Goal: Task Accomplishment & Management: Complete application form

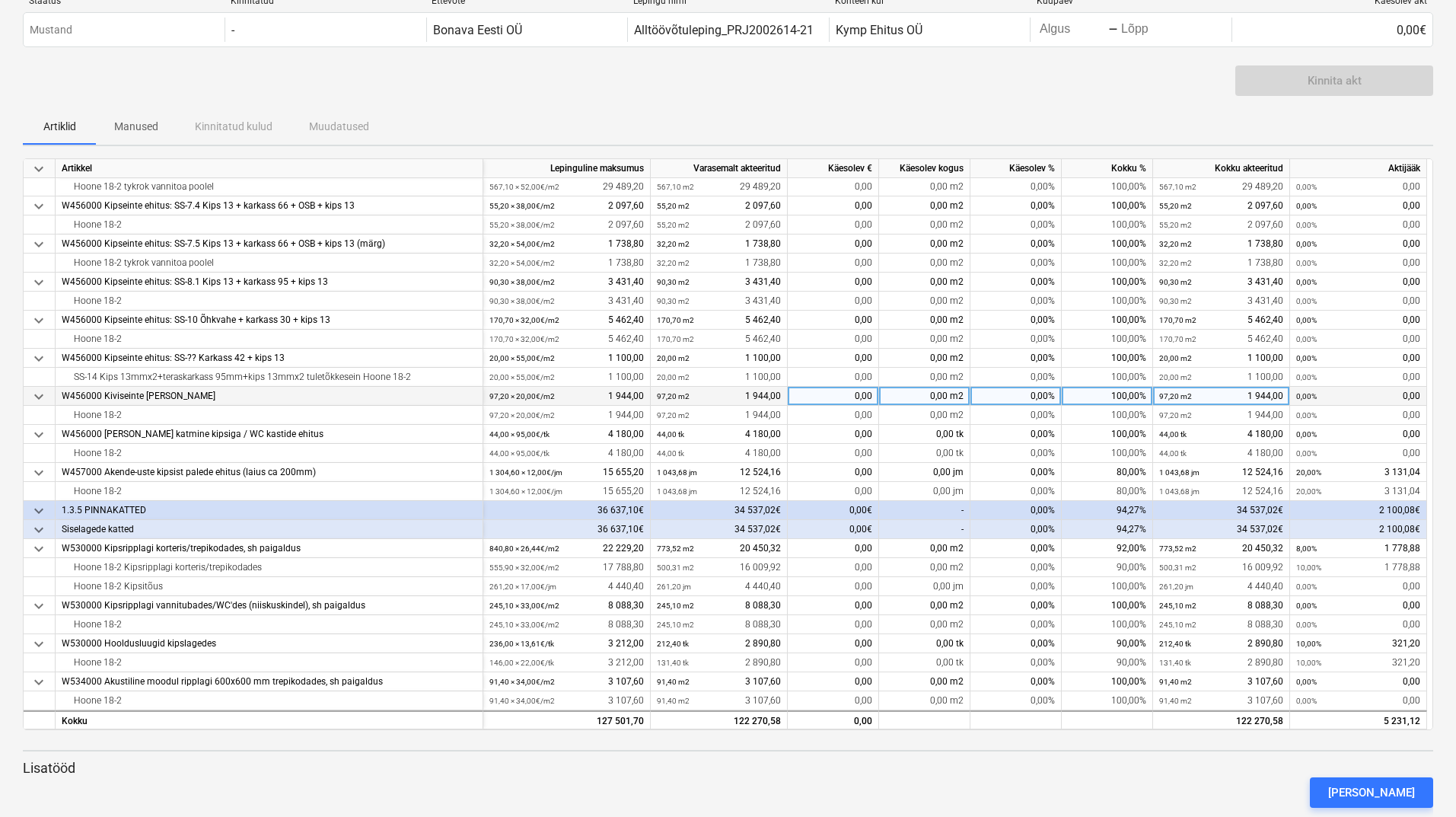
scroll to position [76, 0]
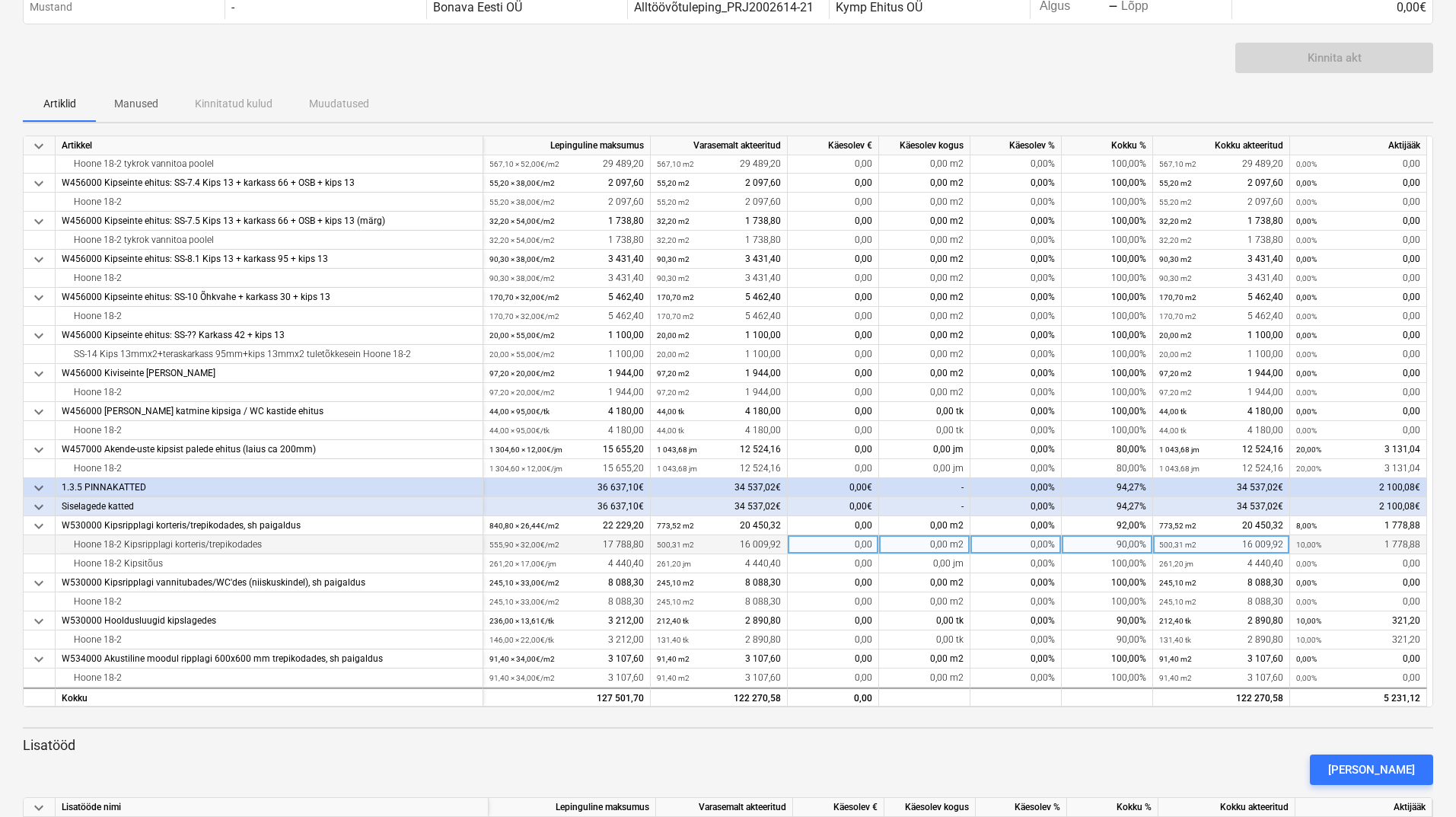
click at [1106, 542] on div "90,00%" at bounding box center [1107, 545] width 91 height 19
click at [1129, 542] on input "00" at bounding box center [1107, 544] width 90 height 19
type input "100"
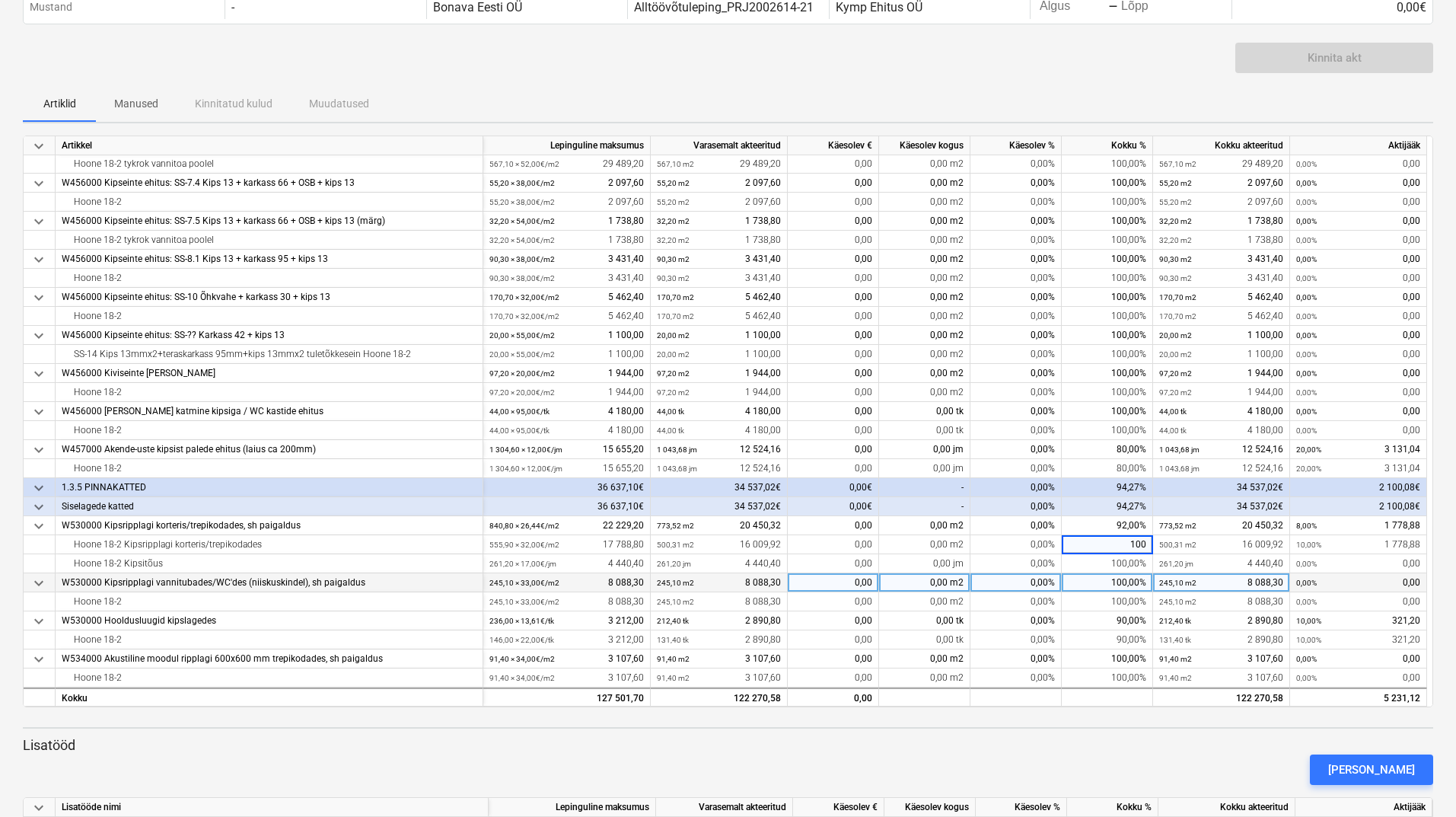
click at [1096, 586] on div "100,00%" at bounding box center [1107, 583] width 91 height 19
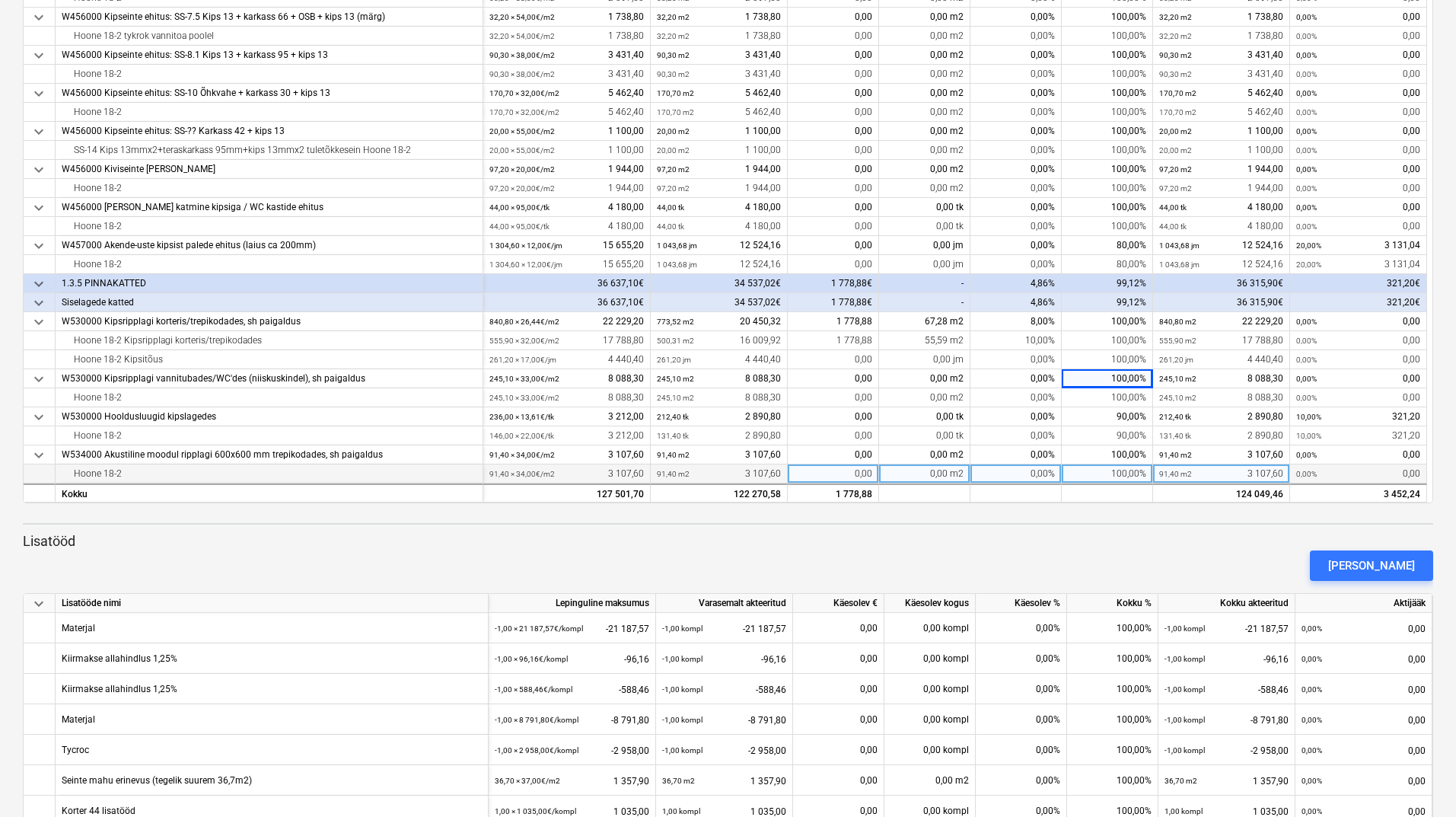
scroll to position [305, 0]
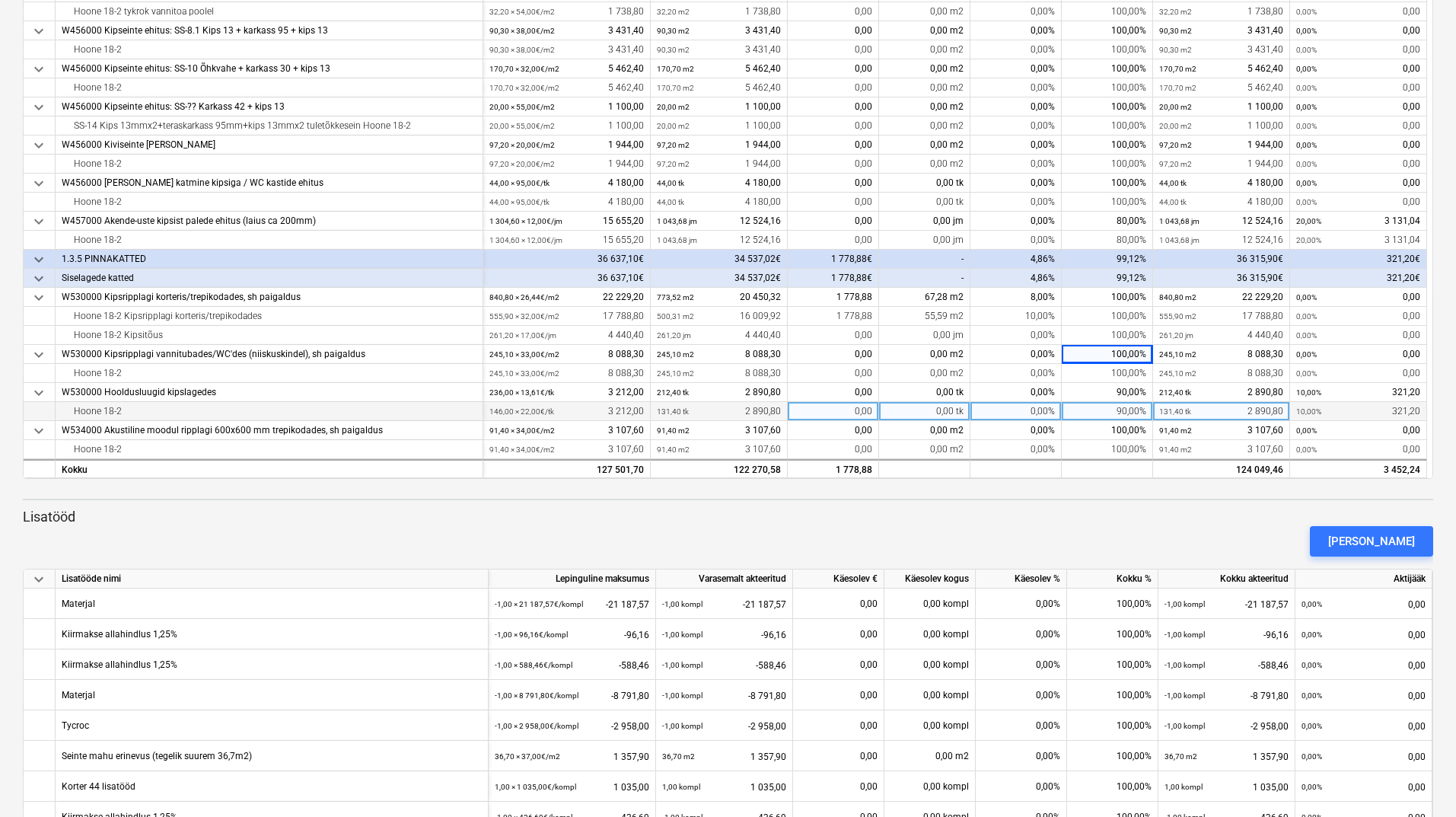
click at [1103, 411] on div "90,00%" at bounding box center [1107, 411] width 91 height 19
type input "100"
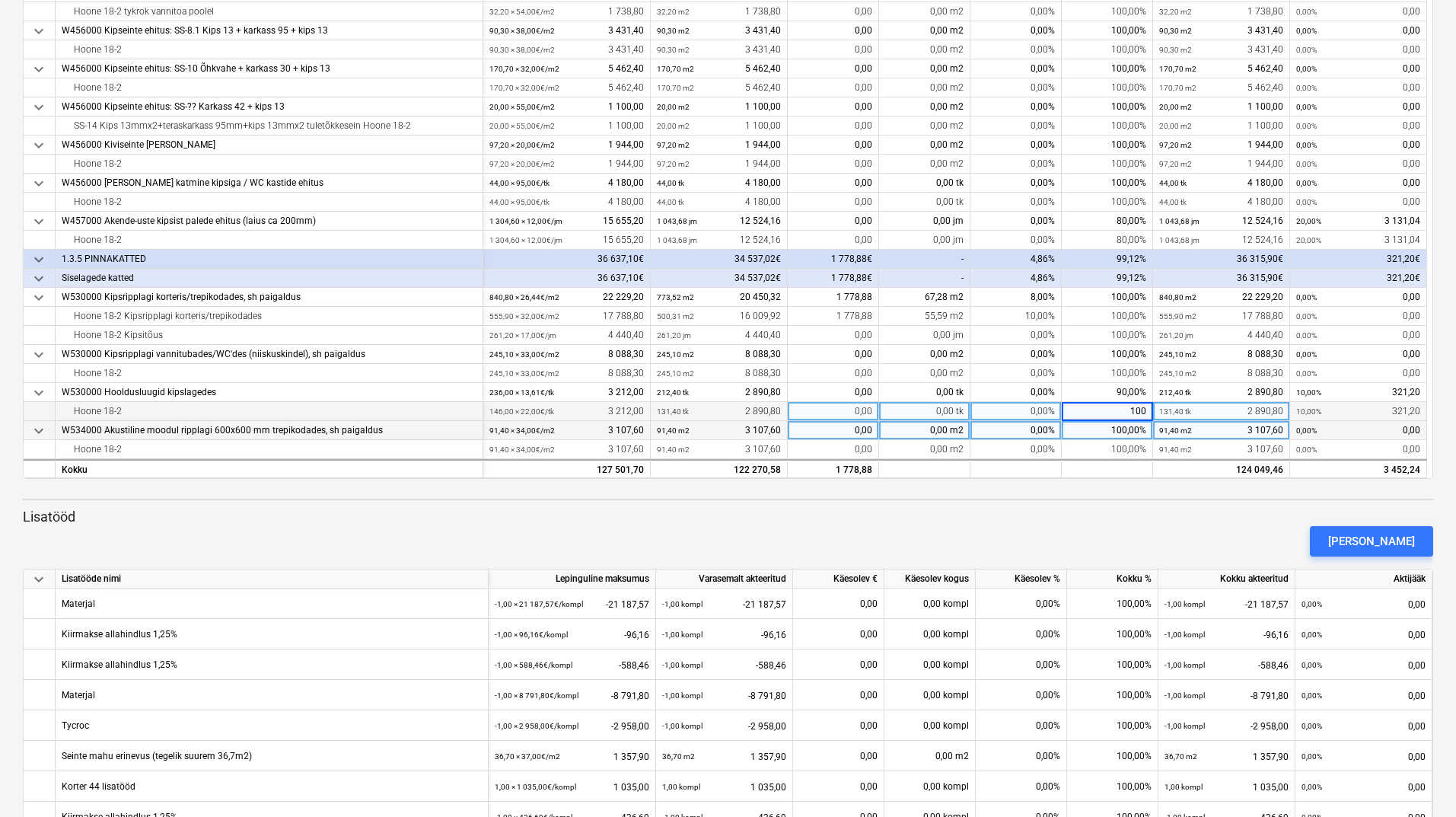
click at [1085, 432] on div "100,00%" at bounding box center [1107, 431] width 91 height 19
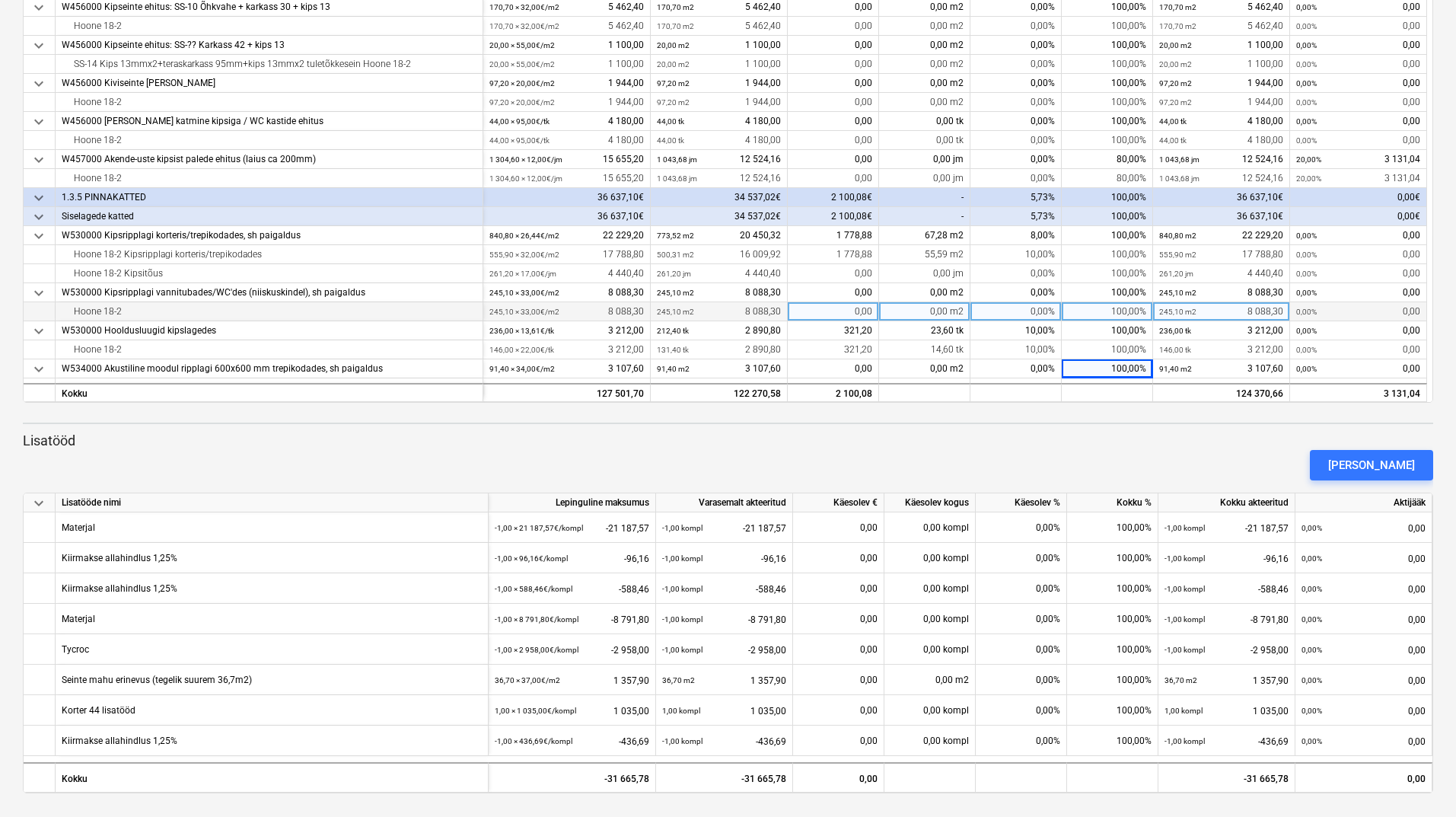
scroll to position [191, 0]
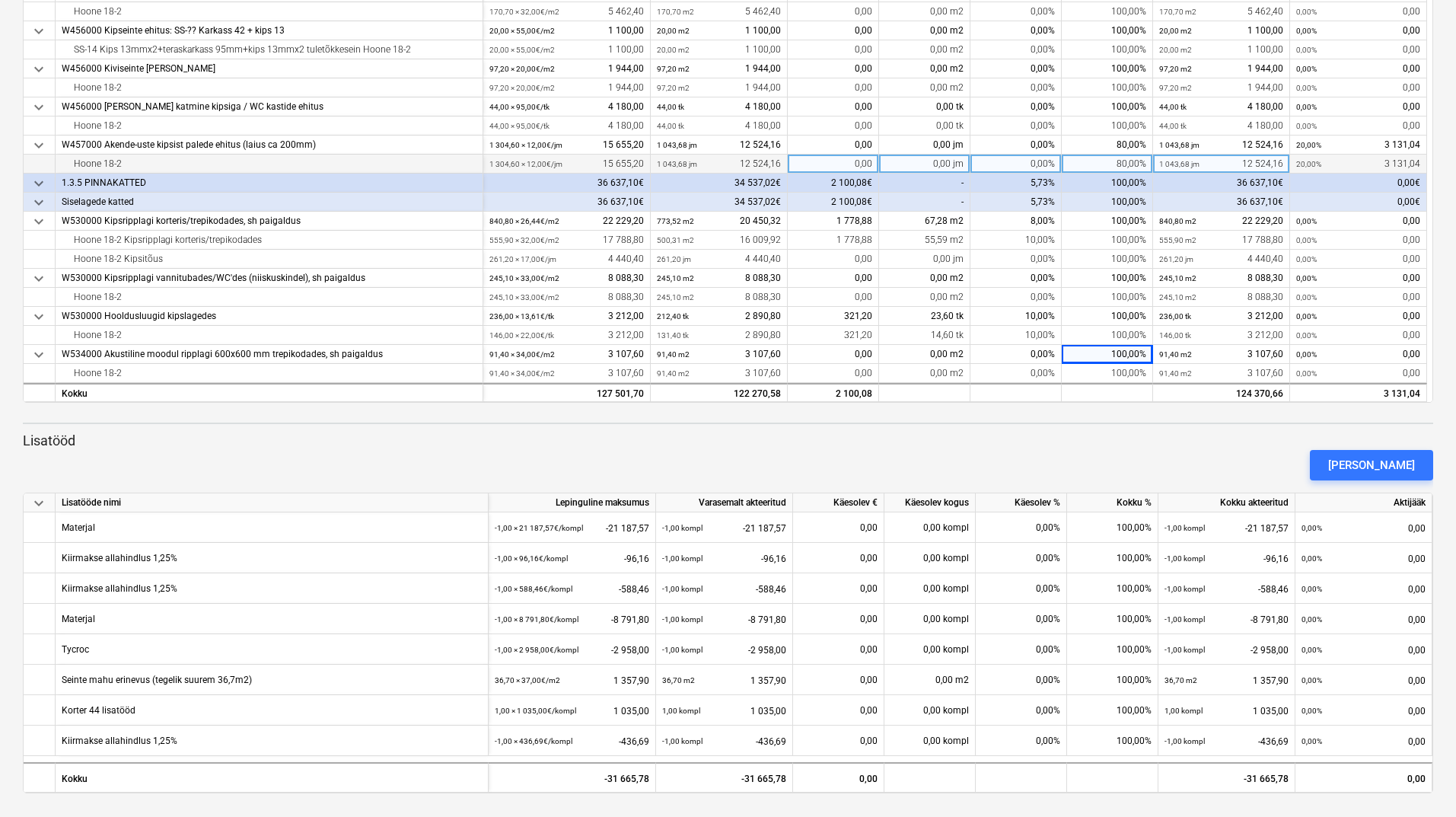
click at [1105, 163] on div "80,00%" at bounding box center [1107, 165] width 91 height 19
type input "100"
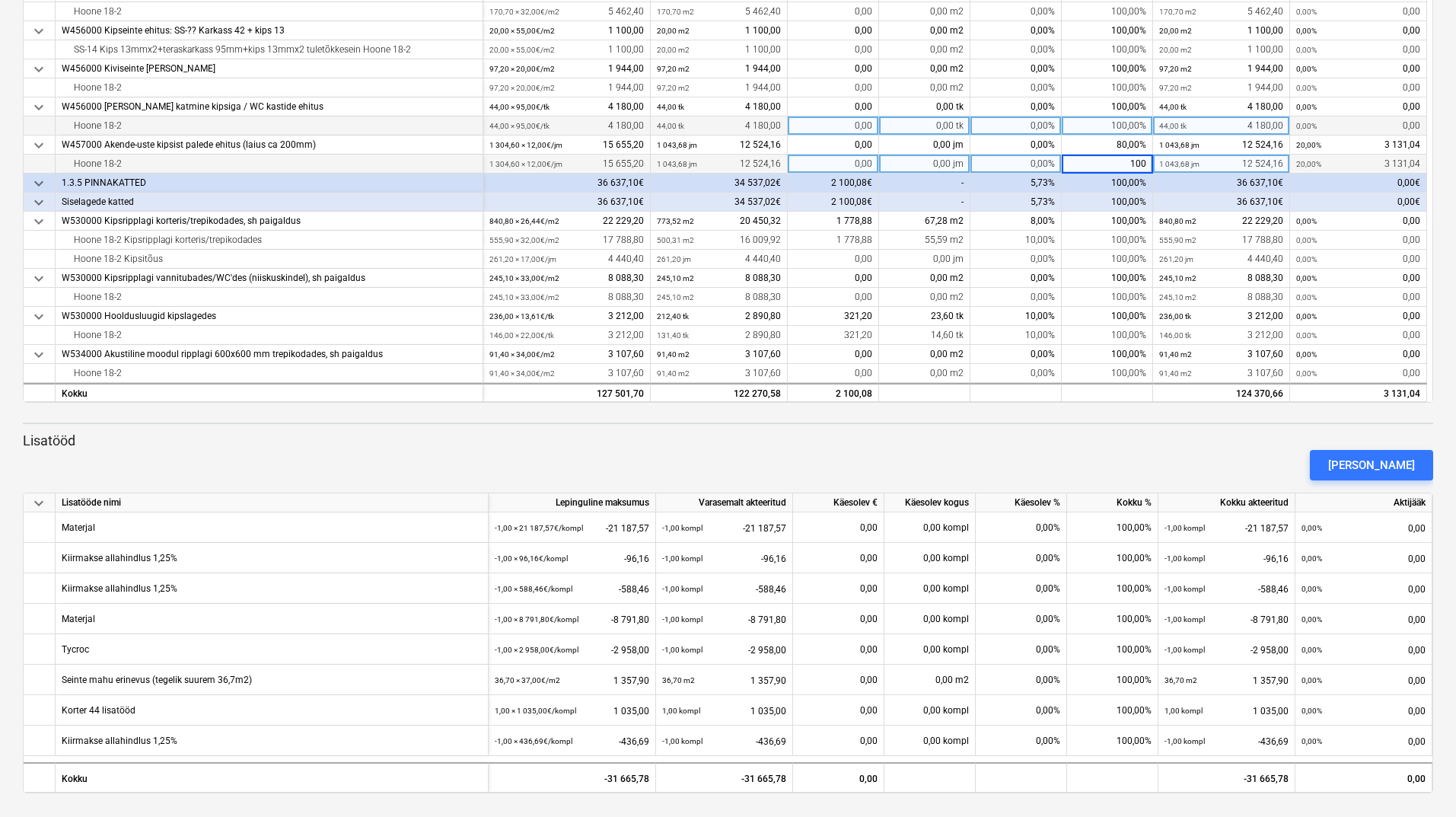
click at [1092, 124] on div "100,00%" at bounding box center [1107, 126] width 91 height 19
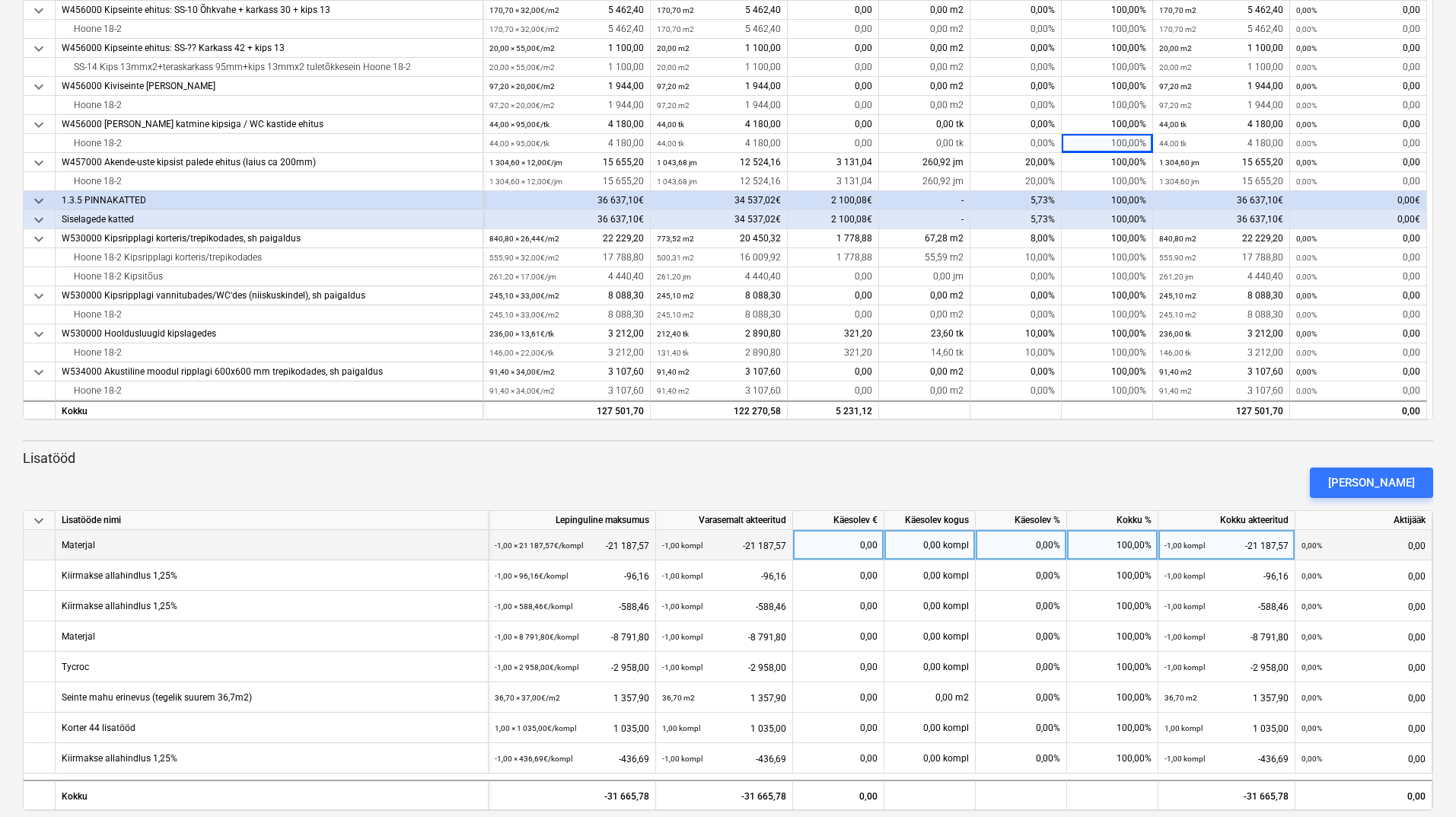
scroll to position [381, 0]
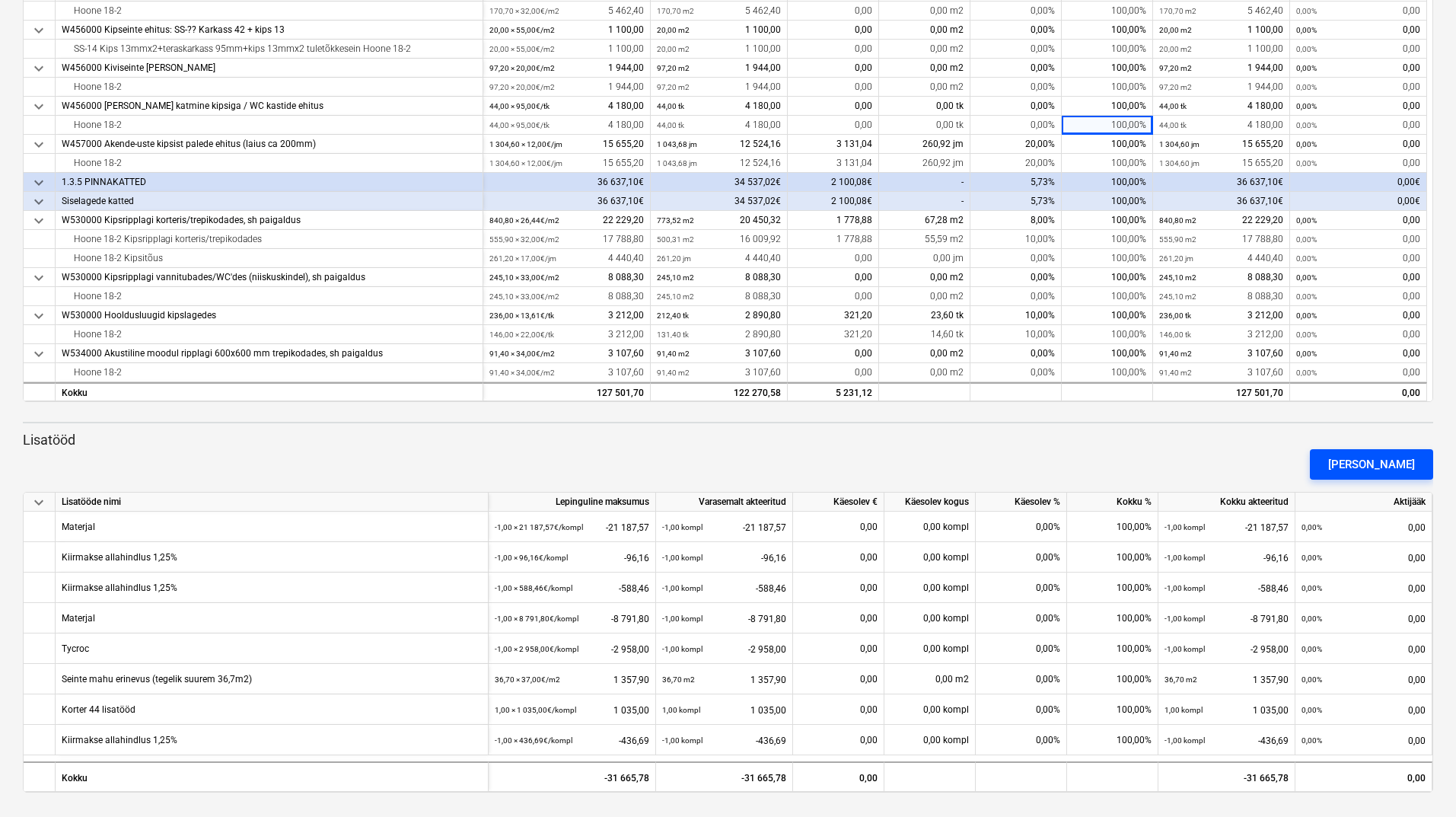
click at [1387, 461] on div "[PERSON_NAME]" at bounding box center [1371, 464] width 87 height 20
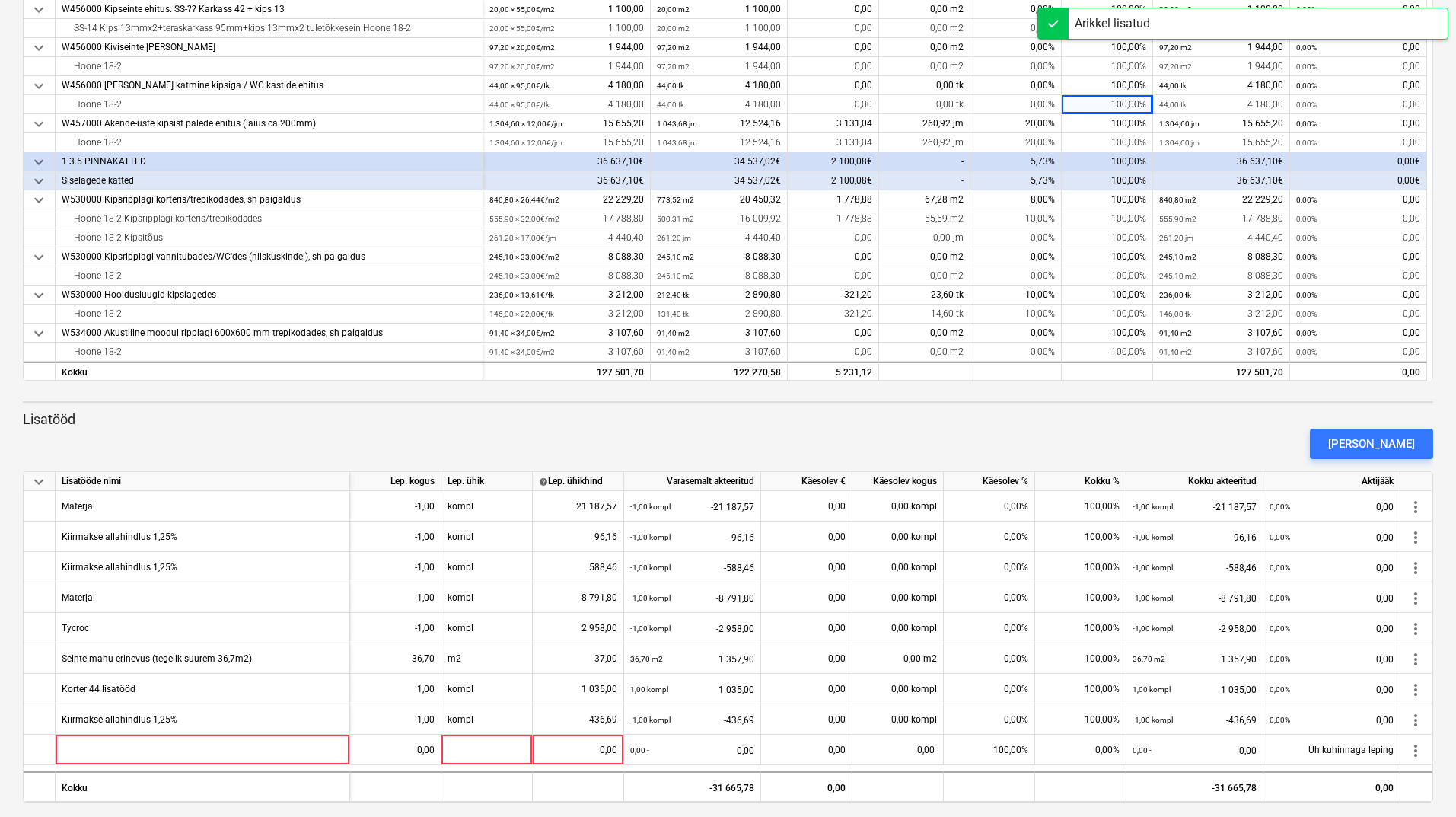
scroll to position [412, 0]
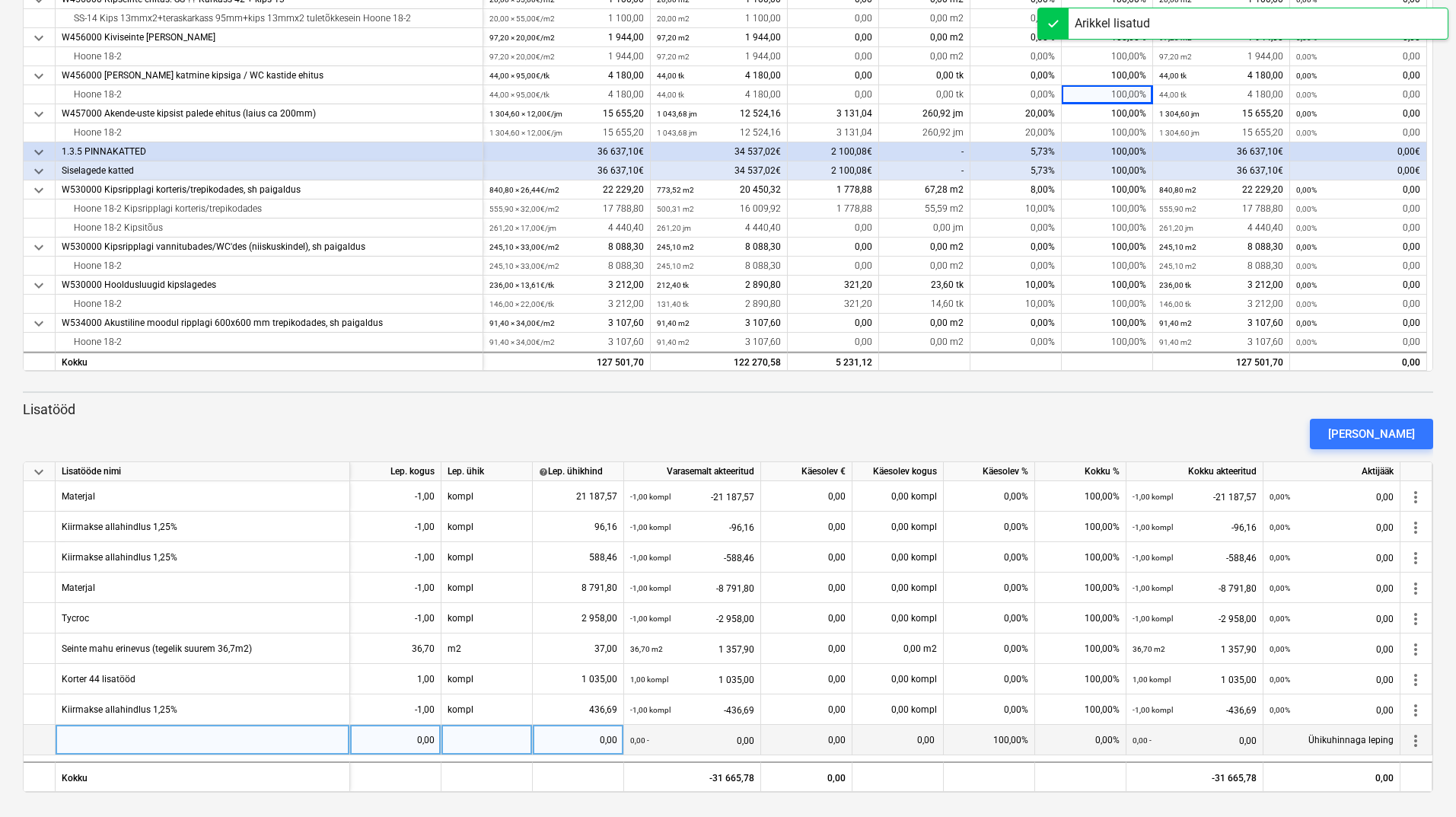
click at [222, 740] on div at bounding box center [202, 740] width 294 height 31
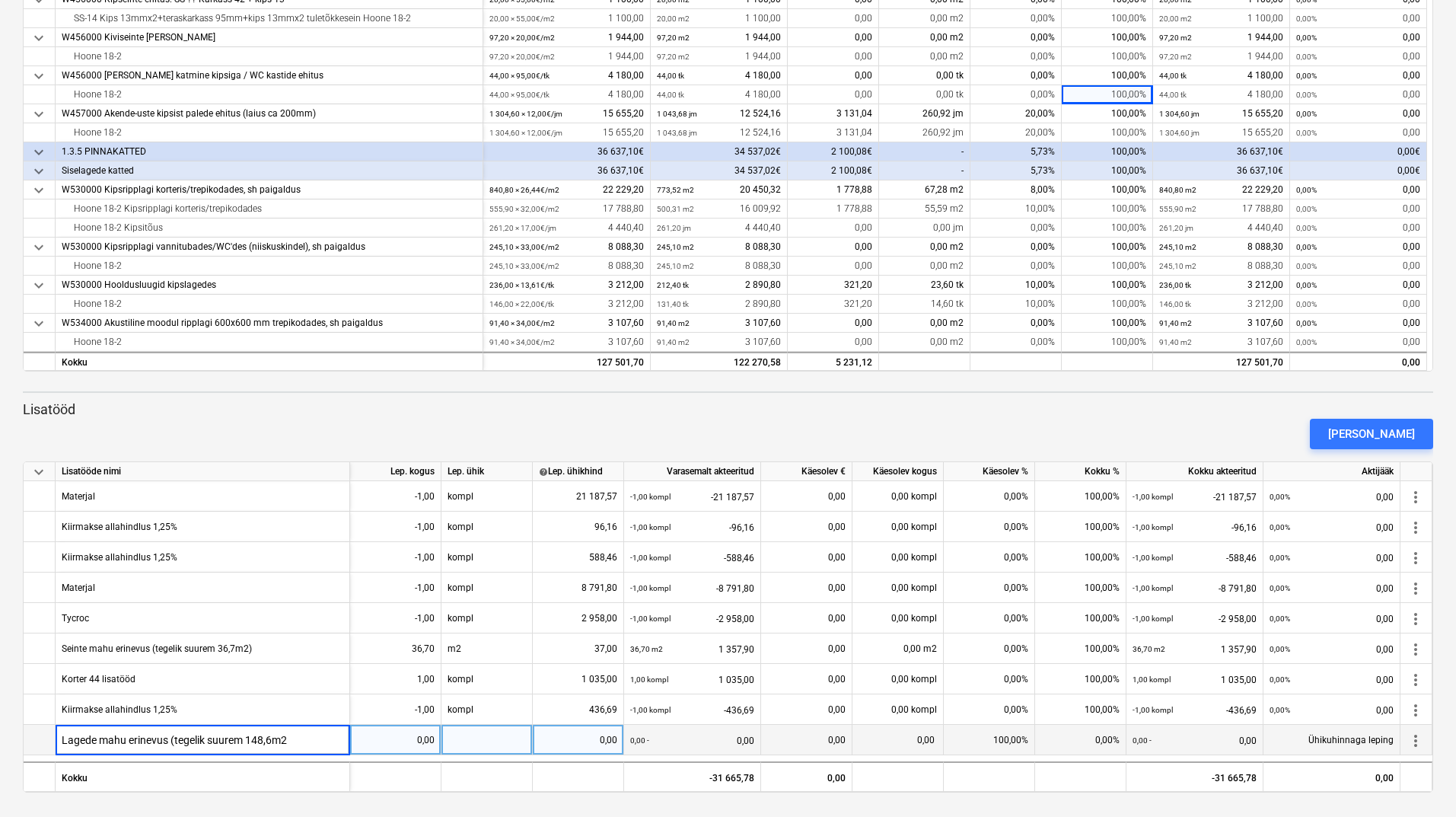
type input "Lagede mahu erinevus (tegelik suurem 148,6m2)"
click at [427, 739] on div "0,00" at bounding box center [395, 740] width 78 height 31
click at [413, 738] on div "0,00" at bounding box center [395, 740] width 78 height 31
type input "148,6"
click at [496, 744] on div at bounding box center [486, 740] width 91 height 31
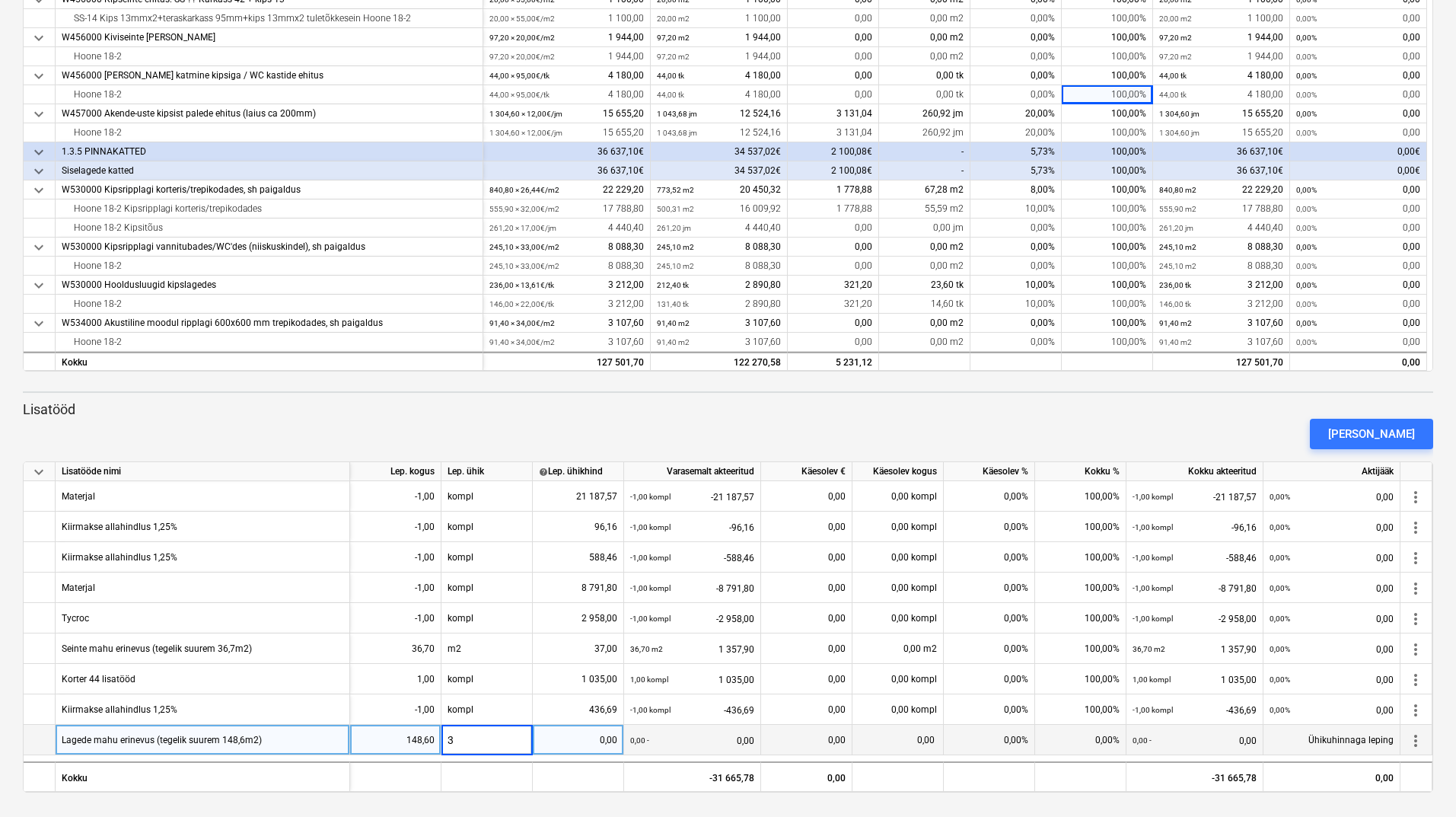
type input "32"
click at [697, 740] on div "0,00 - 0,00" at bounding box center [692, 740] width 124 height 31
click at [477, 734] on div "32" at bounding box center [486, 740] width 91 height 31
type input "m2"
click at [581, 742] on div "0,00" at bounding box center [577, 740] width 78 height 31
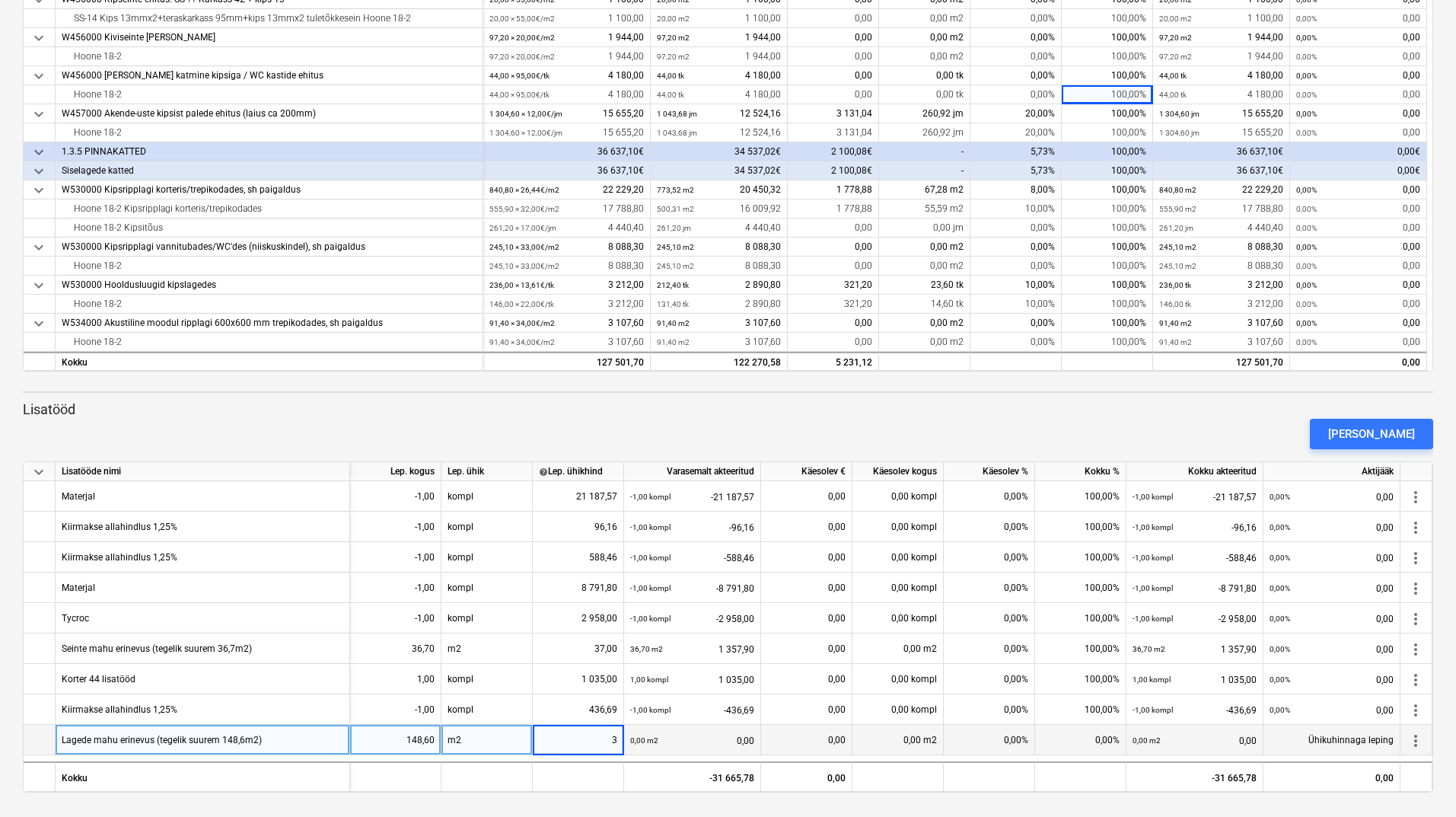
type input "32"
click at [915, 424] on div "[PERSON_NAME]" at bounding box center [728, 434] width 1422 height 43
click at [901, 740] on div "0,00 m2" at bounding box center [897, 740] width 91 height 31
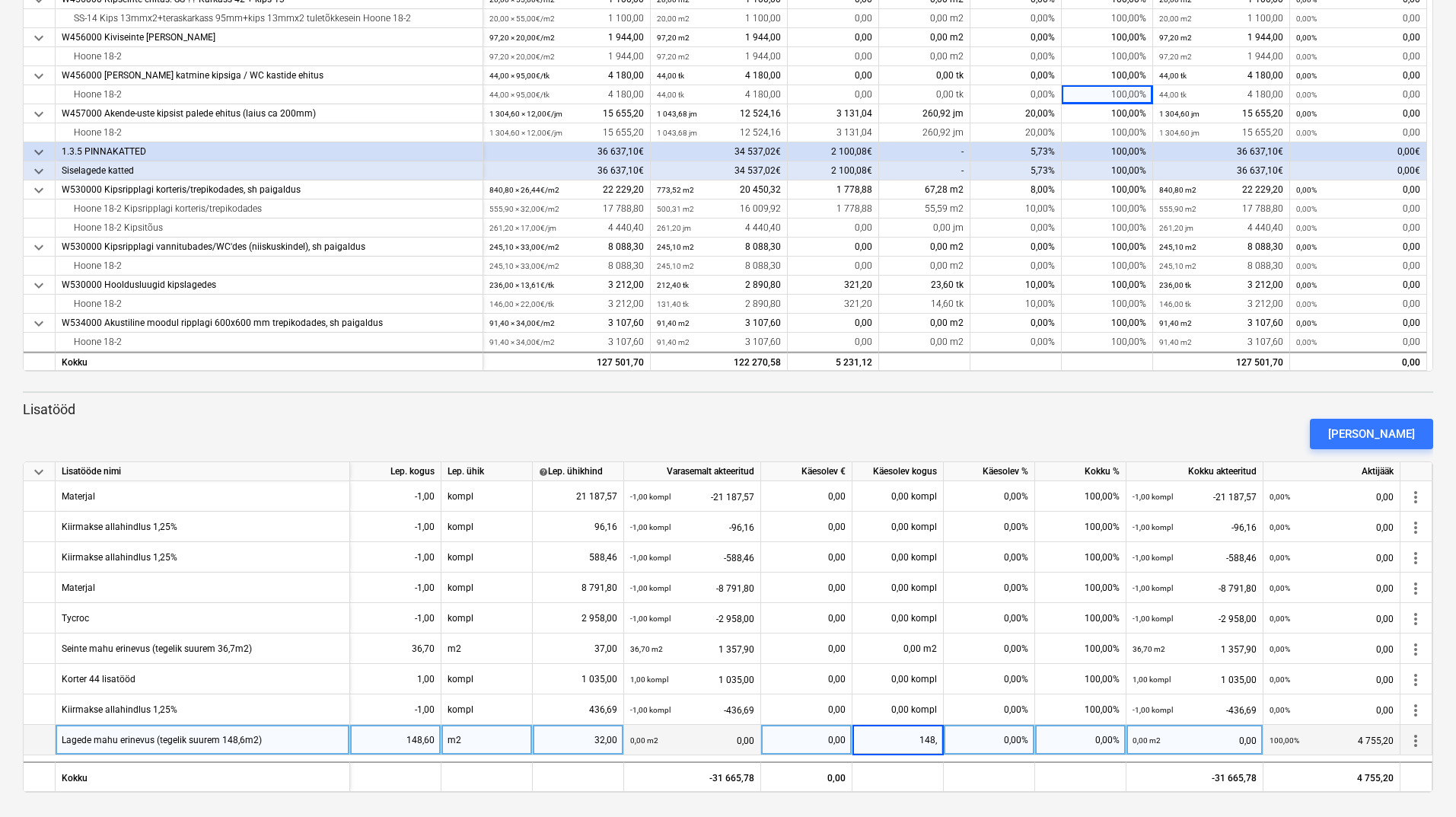
type input "148,6"
click at [1001, 419] on div "[PERSON_NAME]" at bounding box center [728, 434] width 1422 height 43
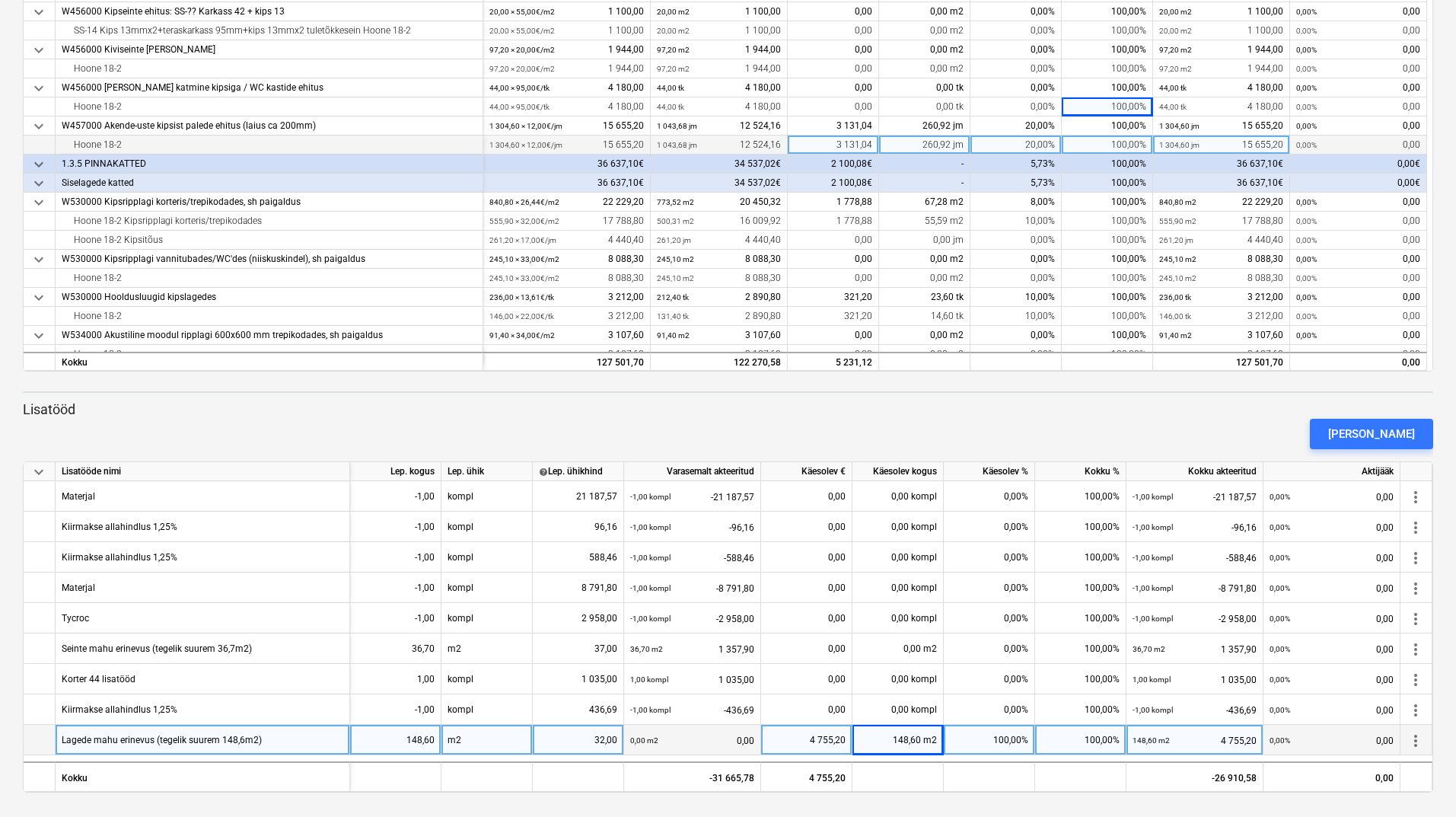
scroll to position [191, 0]
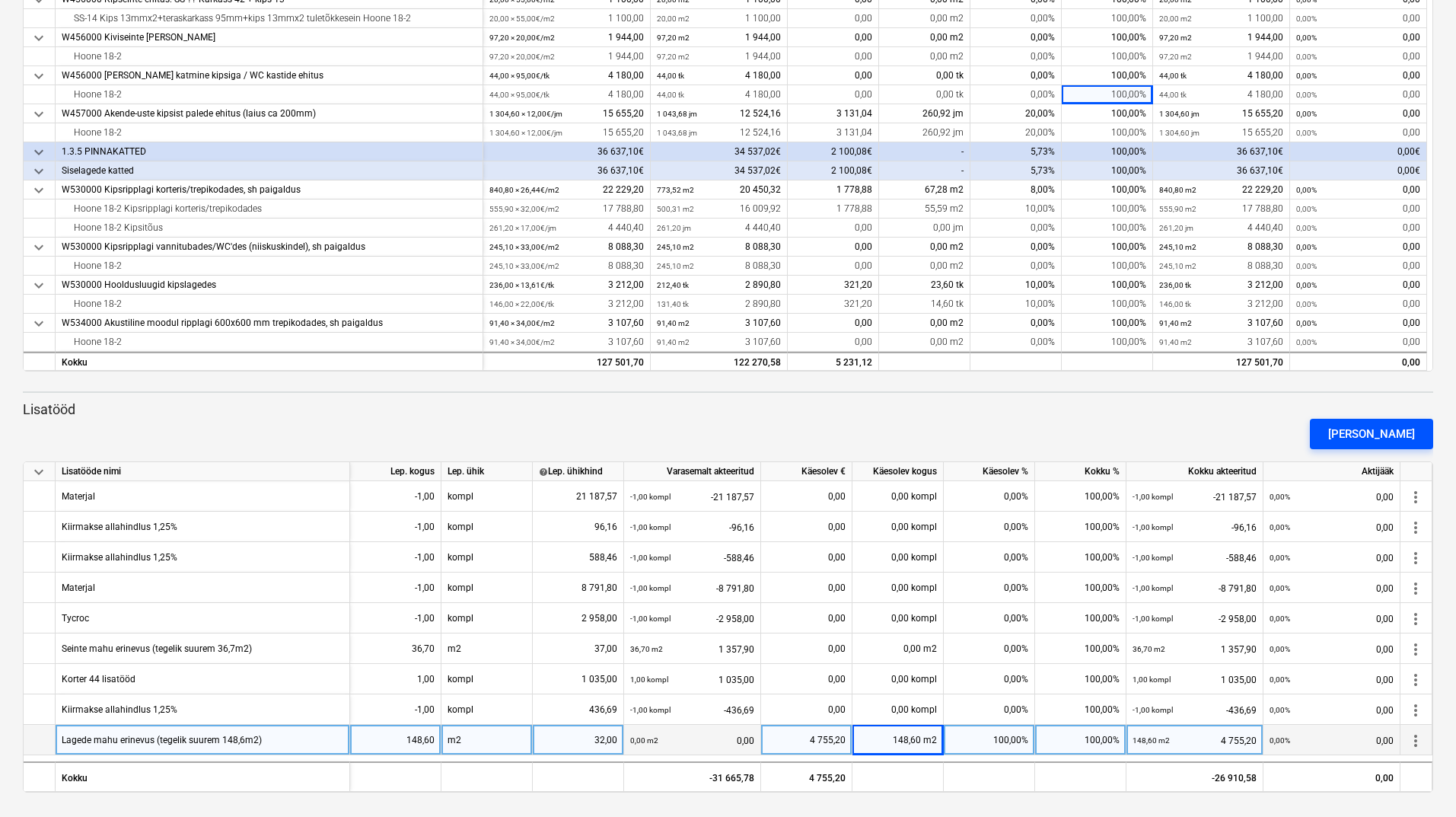
click at [1376, 429] on div "[PERSON_NAME]" at bounding box center [1371, 434] width 87 height 20
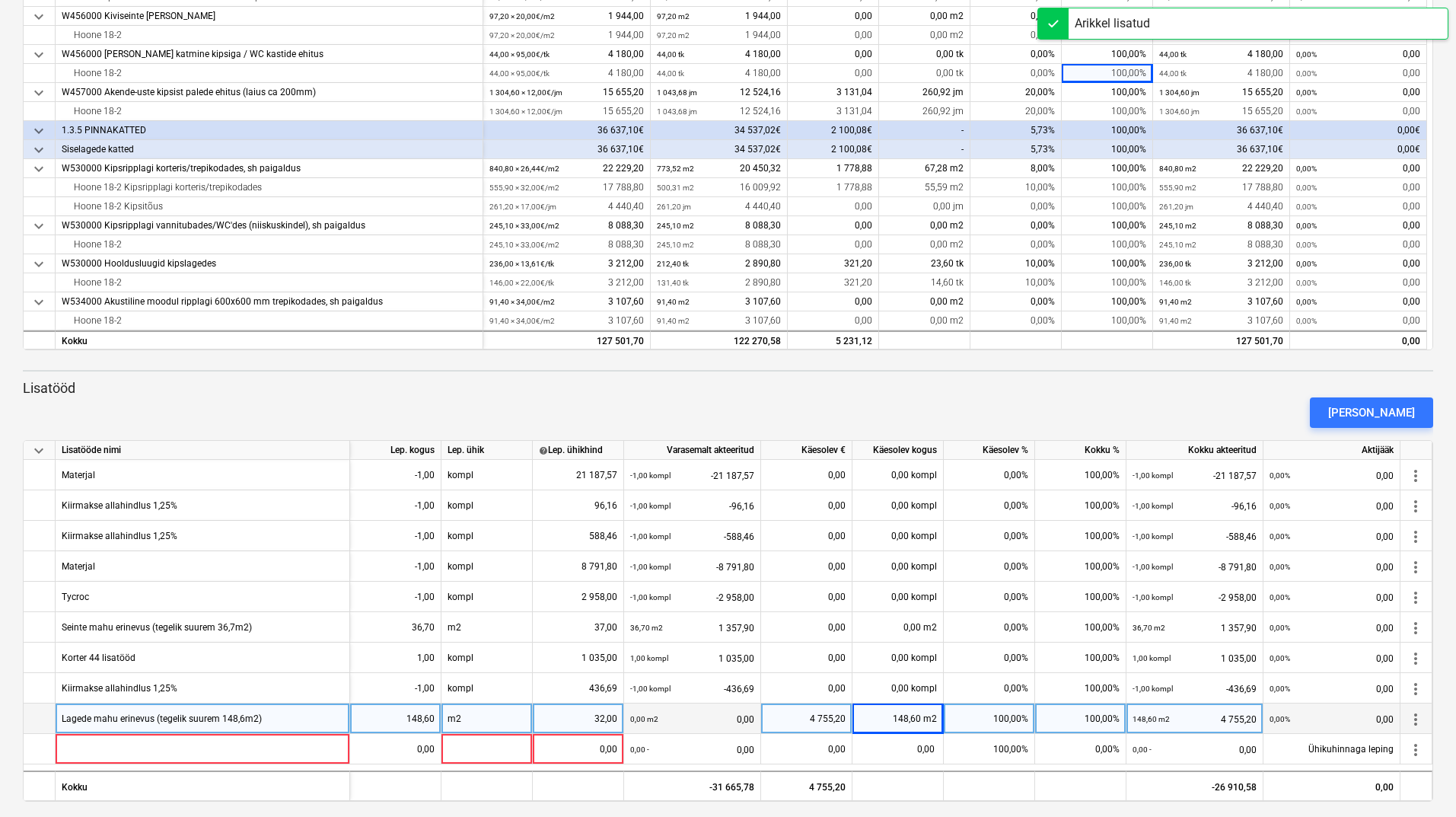
scroll to position [442, 0]
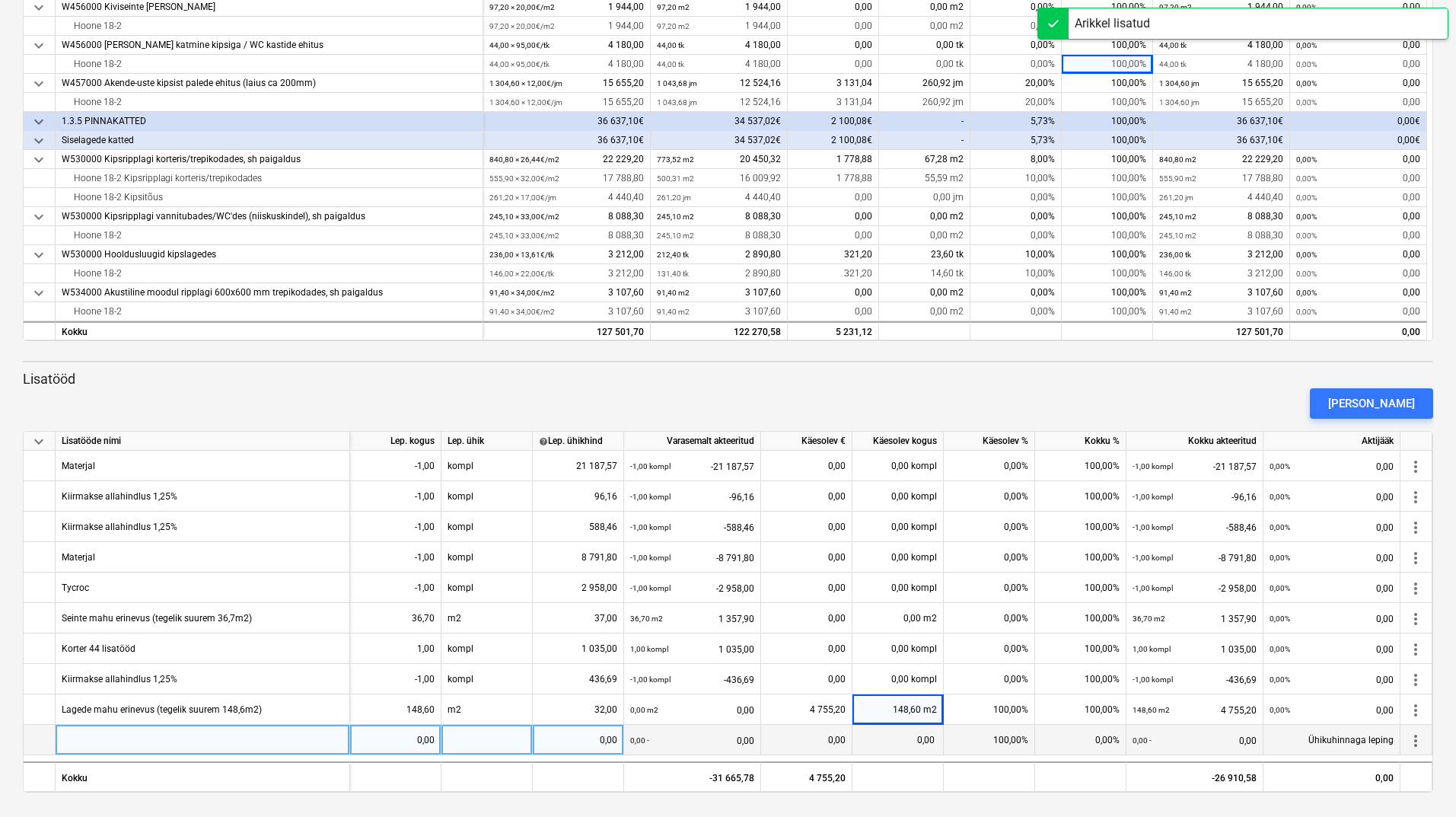
click at [186, 740] on div at bounding box center [202, 740] width 294 height 31
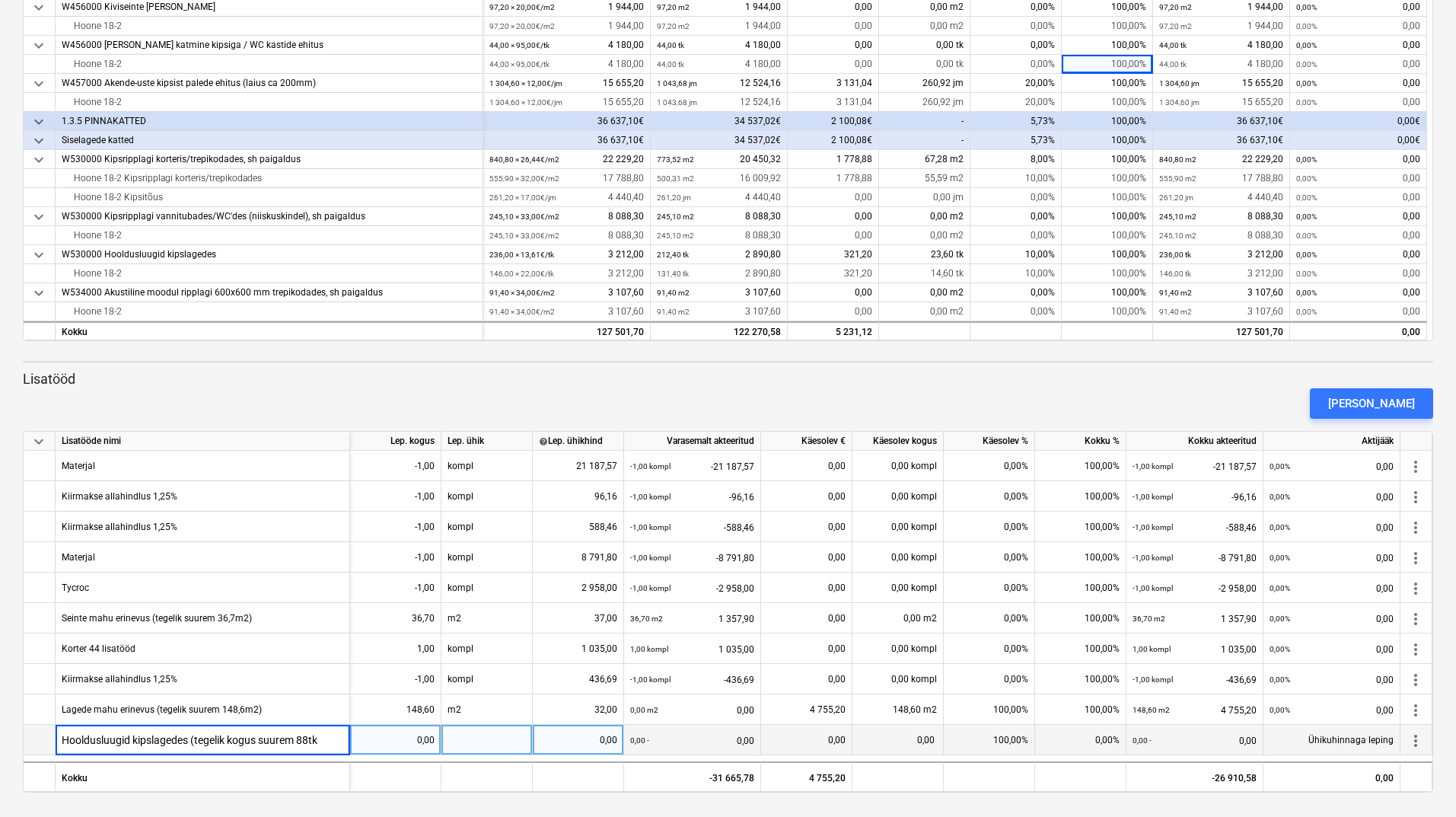
type input "Hooldusluugid kipslagedes (tegelik kogus suurem 88tk)"
click at [413, 738] on div "0,00" at bounding box center [395, 740] width 78 height 31
type input "88"
click at [493, 742] on div at bounding box center [486, 740] width 91 height 31
type input "tk"
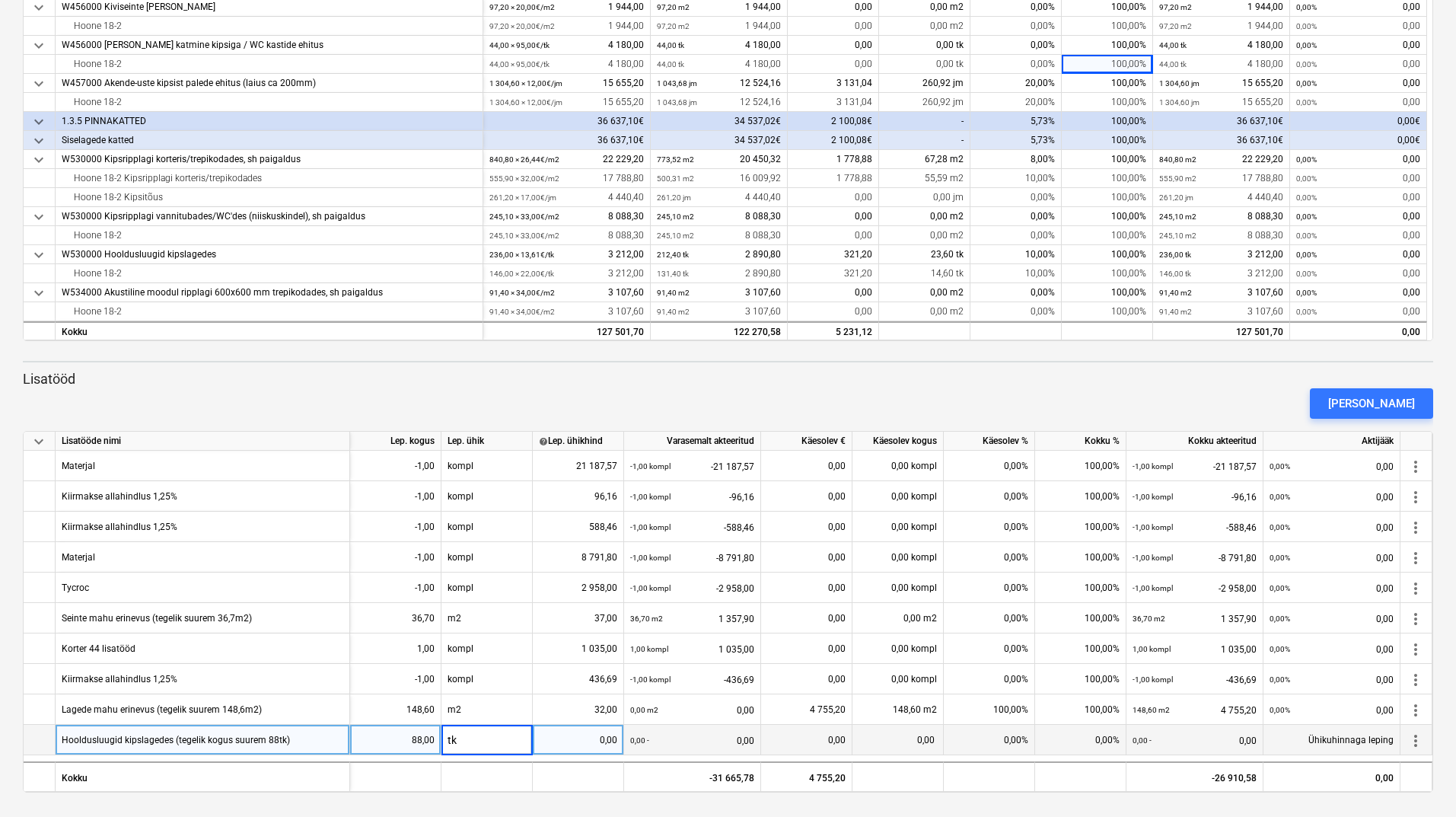
click at [579, 739] on div "0,00" at bounding box center [577, 740] width 78 height 31
click at [909, 739] on div "0,00 tk" at bounding box center [897, 740] width 91 height 31
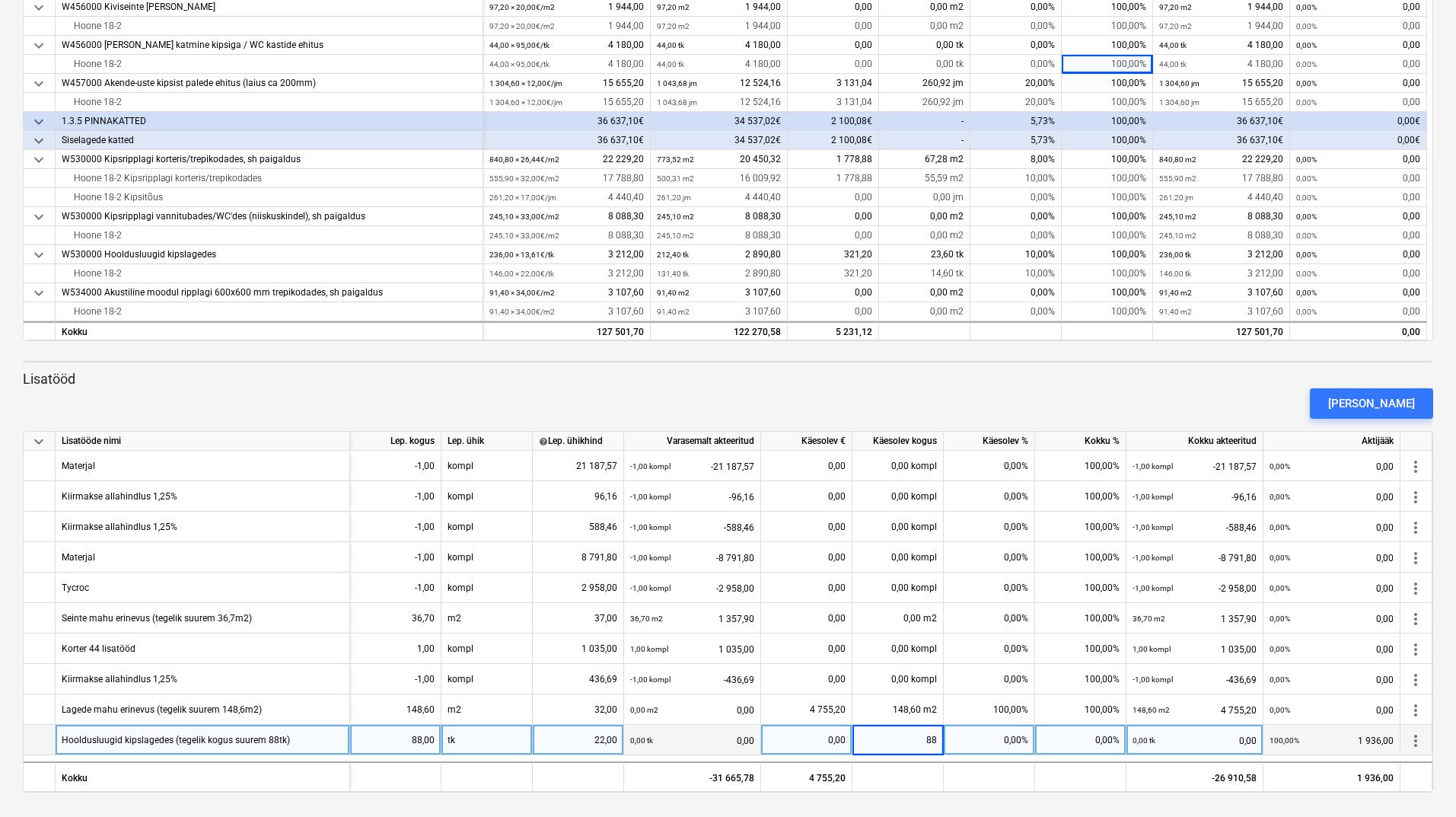
click at [948, 403] on div "[PERSON_NAME]" at bounding box center [728, 403] width 1422 height 43
click at [1386, 398] on div "[PERSON_NAME]" at bounding box center [1371, 403] width 87 height 20
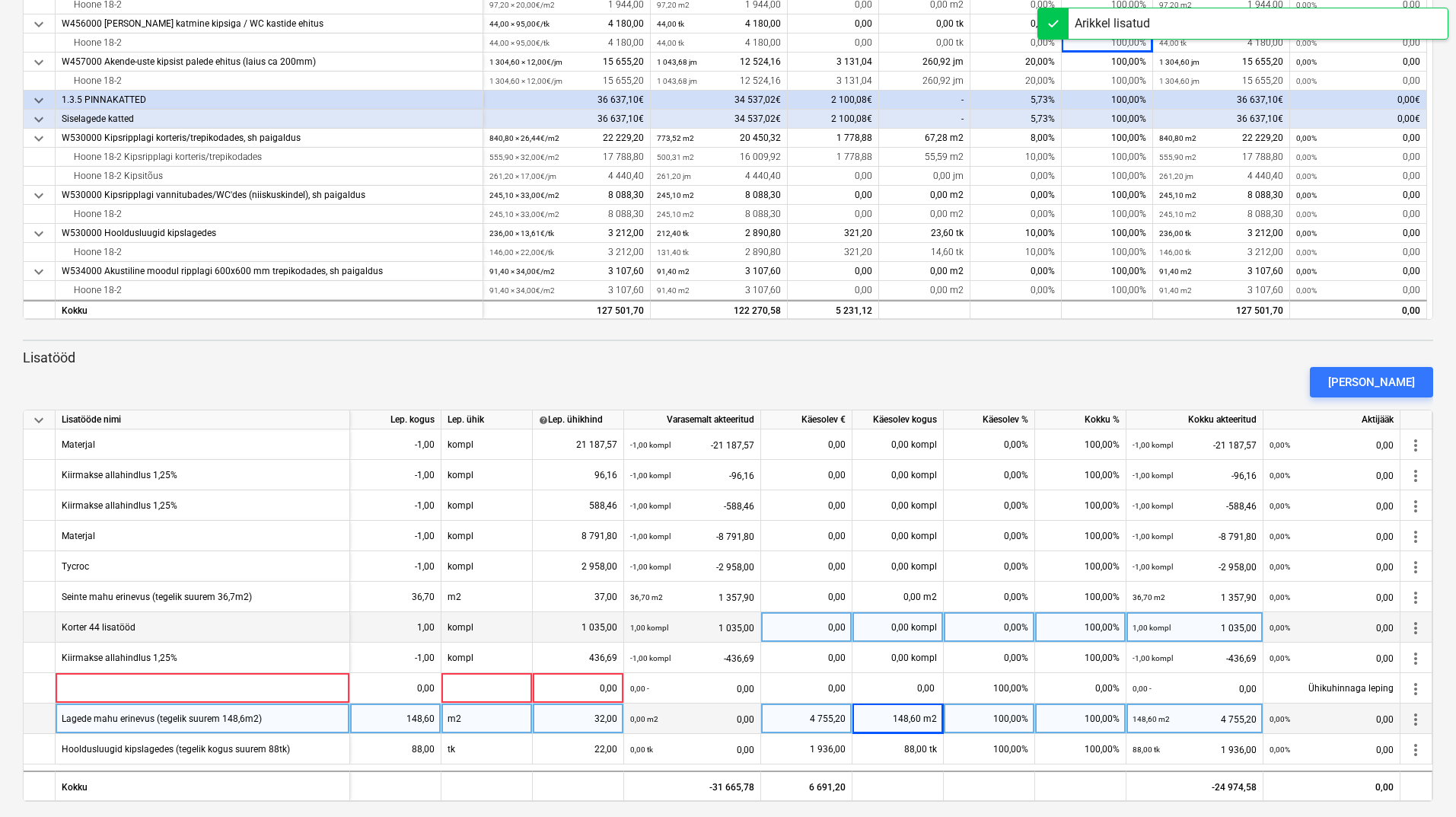
scroll to position [473, 0]
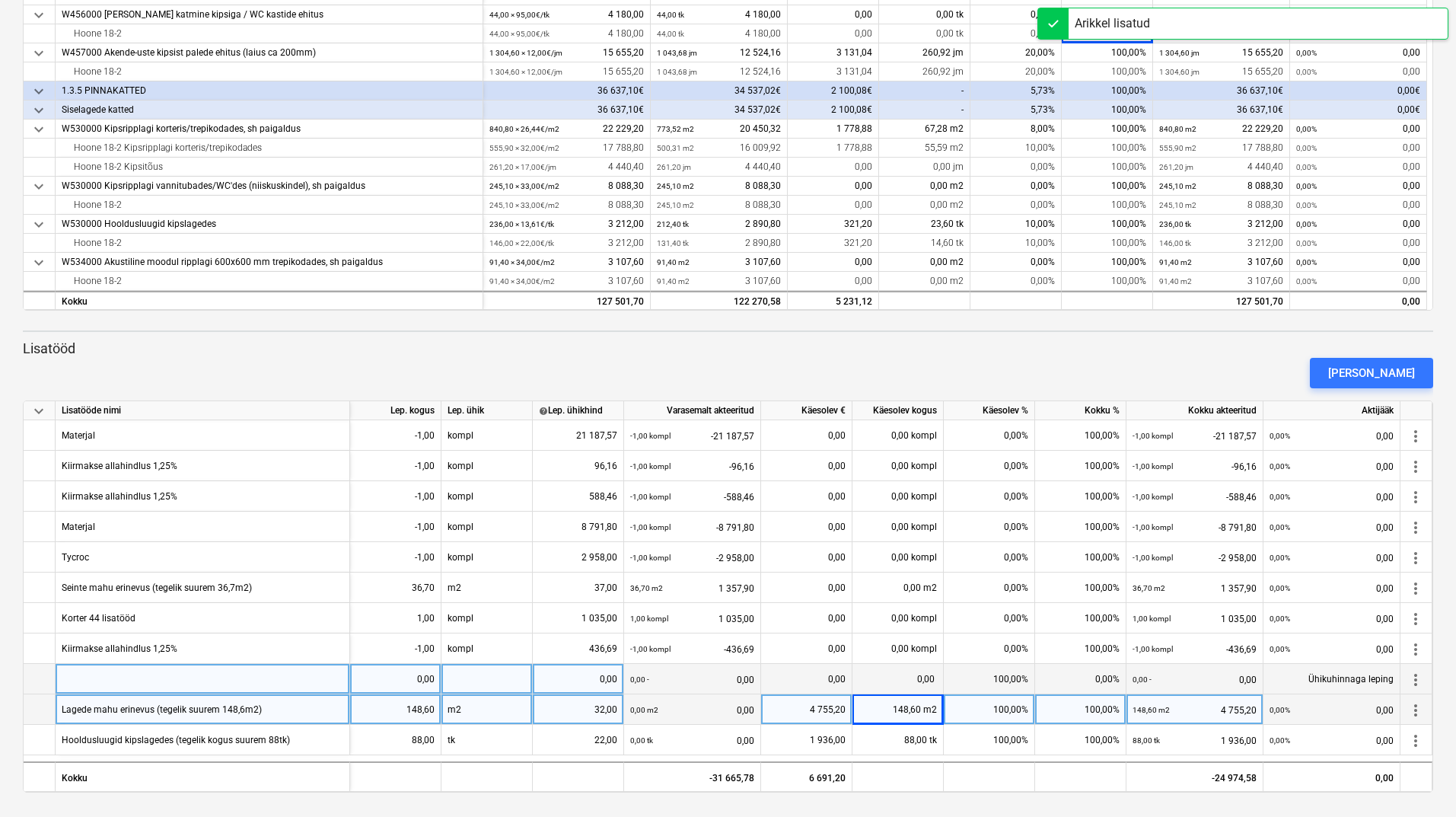
click at [170, 675] on div at bounding box center [202, 679] width 294 height 31
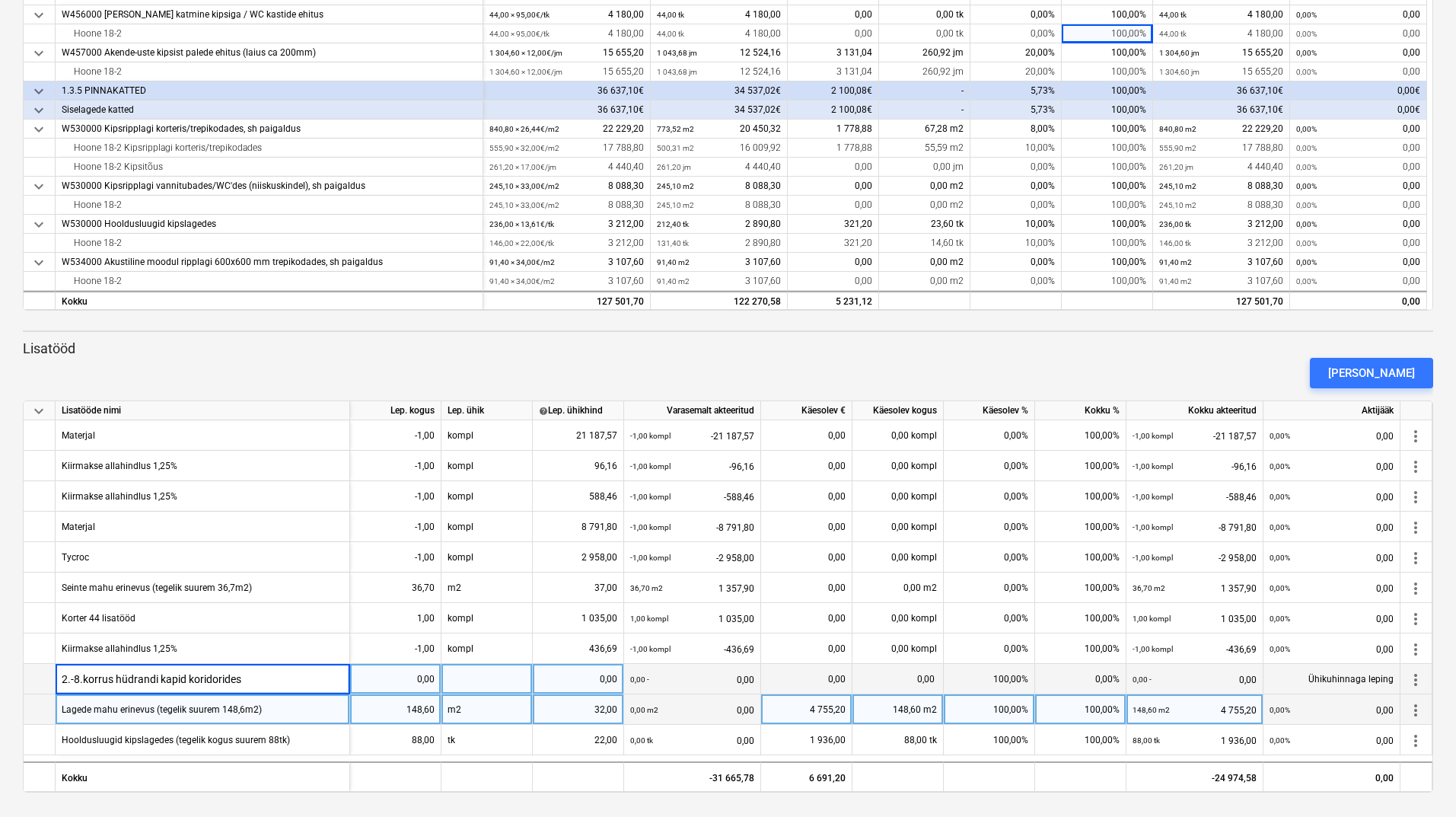
click at [113, 679] on input "2.-8.korrus hüdrandi kapid koridorides" at bounding box center [202, 678] width 293 height 30
type input "2.-8.korrus kipsist hüdrandi kapid koridorides"
click at [400, 677] on div "0,00" at bounding box center [395, 679] width 78 height 31
click at [501, 677] on div at bounding box center [486, 679] width 91 height 31
type input "kompl"
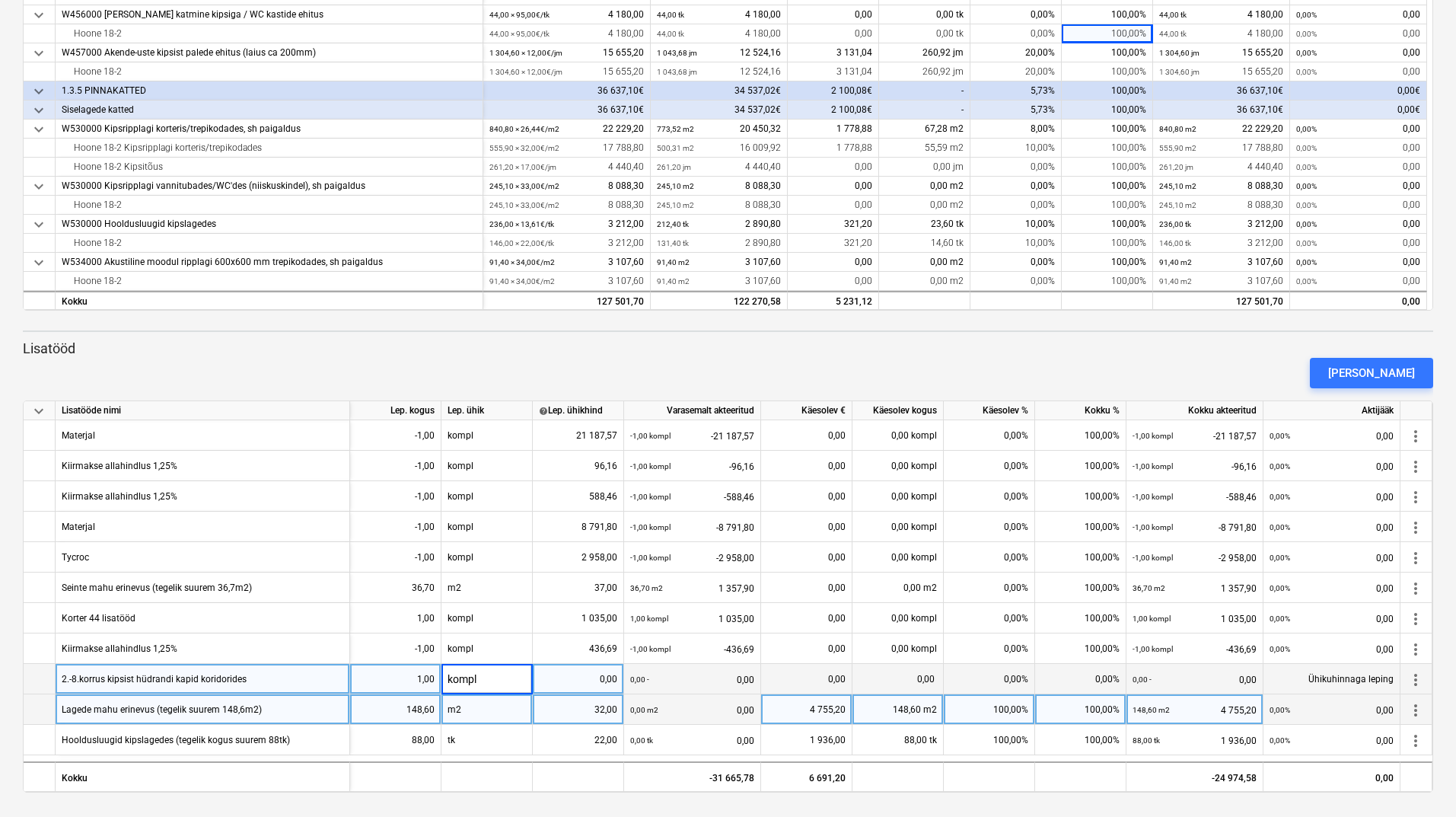
click at [577, 677] on div "0,00" at bounding box center [577, 679] width 78 height 31
type input "900"
click at [917, 675] on div "0,00 kompl" at bounding box center [897, 679] width 91 height 31
click at [971, 377] on div "[PERSON_NAME]" at bounding box center [728, 373] width 1422 height 43
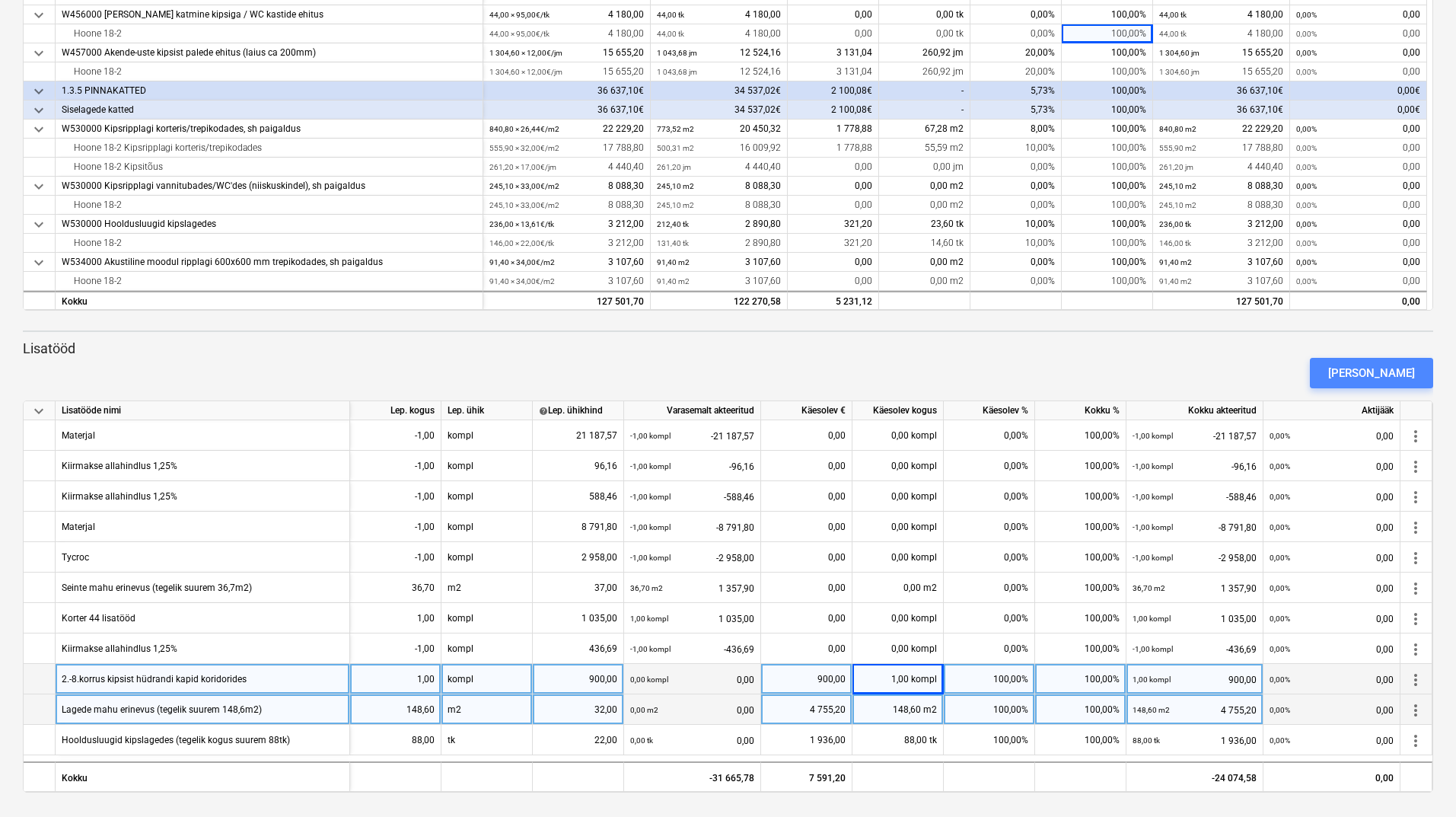
click at [1399, 373] on div "[PERSON_NAME]" at bounding box center [1371, 373] width 87 height 20
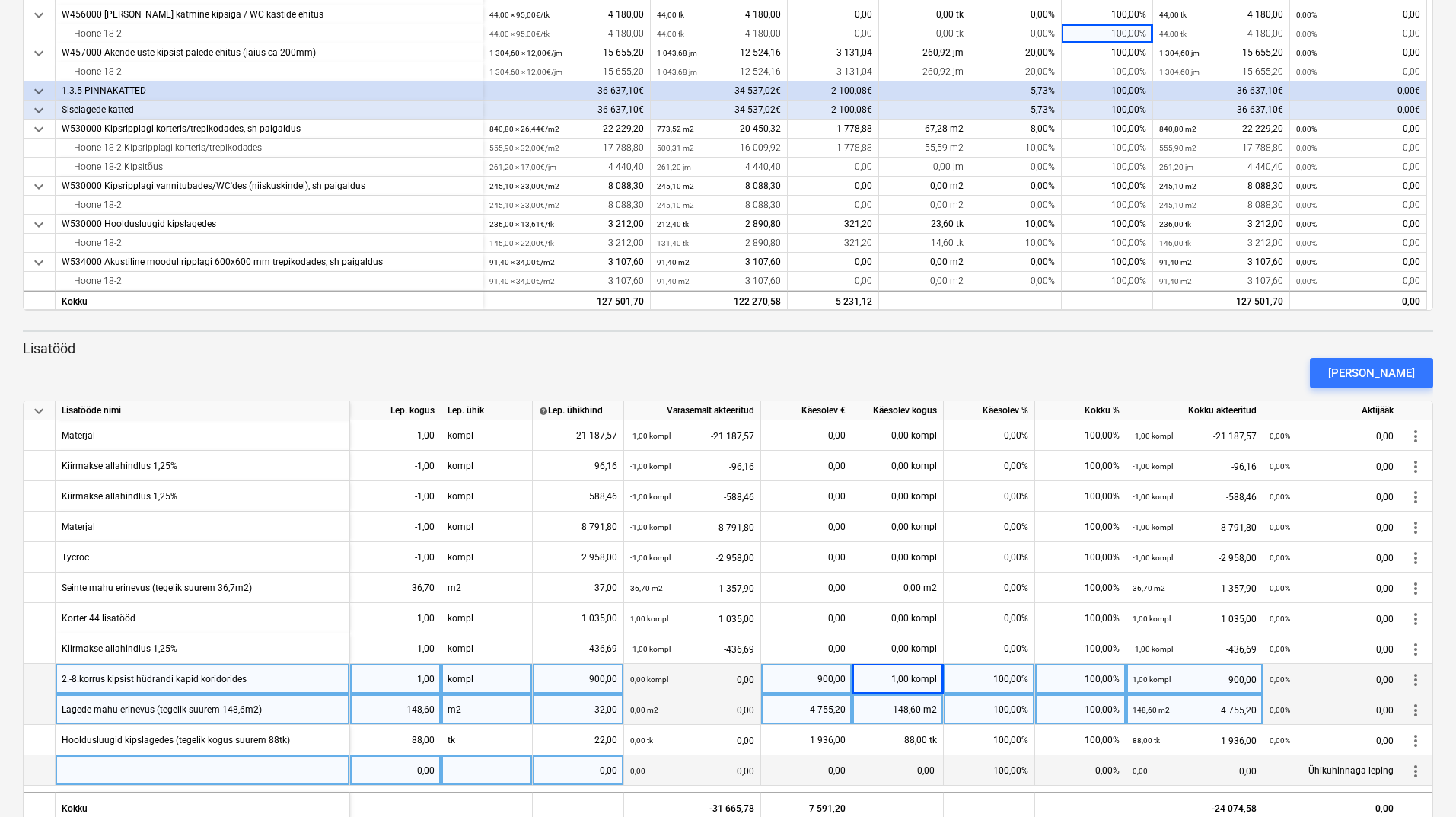
click at [204, 770] on div at bounding box center [202, 770] width 294 height 31
type input "2.-7.korrus tuletõkkeluukide avade kitsamaks ehitamine"
click at [412, 769] on div "0,00" at bounding box center [395, 770] width 78 height 31
click at [459, 769] on div at bounding box center [486, 770] width 91 height 31
click at [578, 772] on div "0,00" at bounding box center [577, 770] width 78 height 31
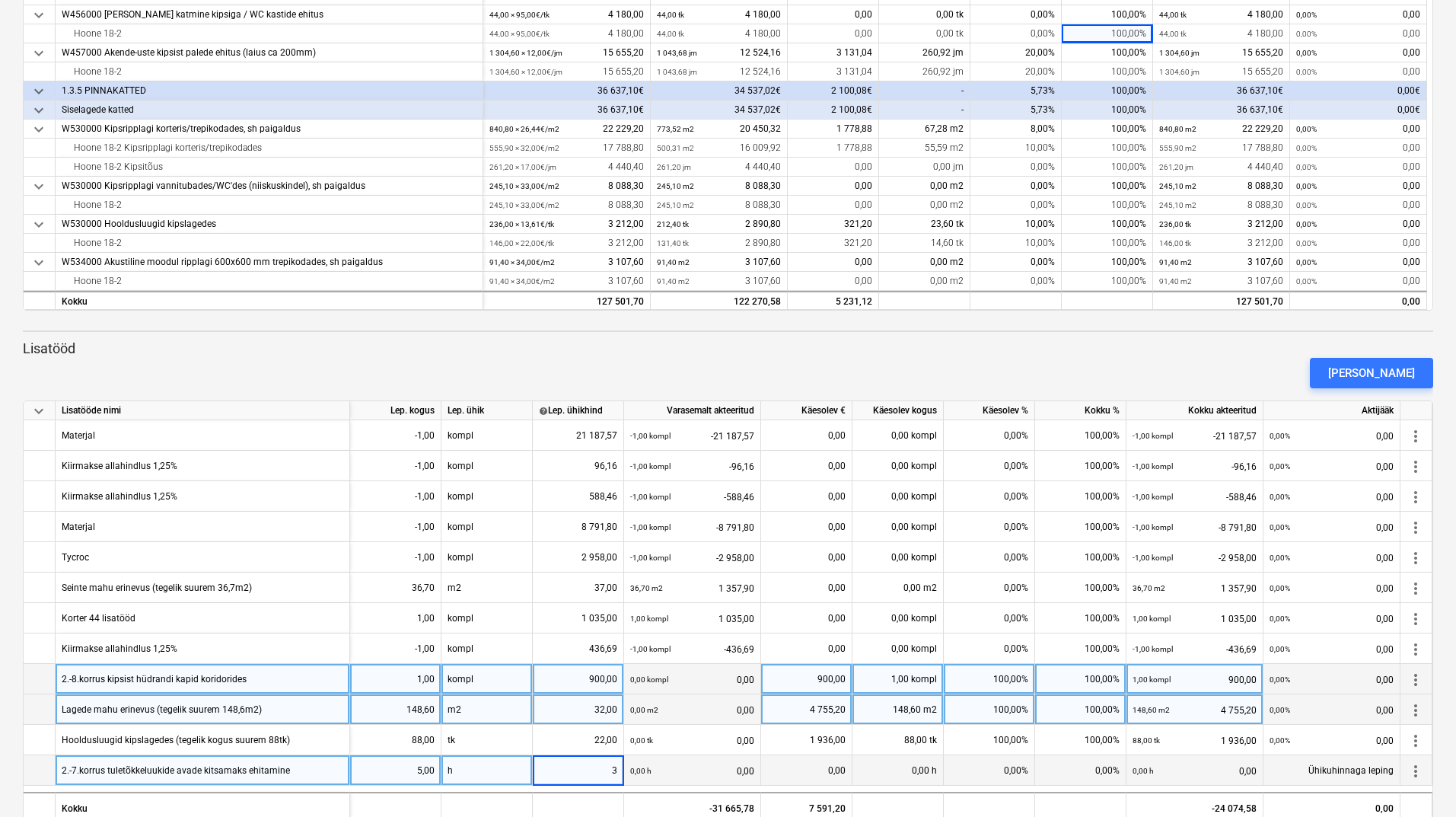
type input "30"
click at [883, 375] on div "[PERSON_NAME]" at bounding box center [728, 373] width 1422 height 43
click at [901, 769] on div "0,00 h" at bounding box center [897, 770] width 91 height 31
type input "5"
click at [897, 372] on div "[PERSON_NAME]" at bounding box center [728, 373] width 1422 height 43
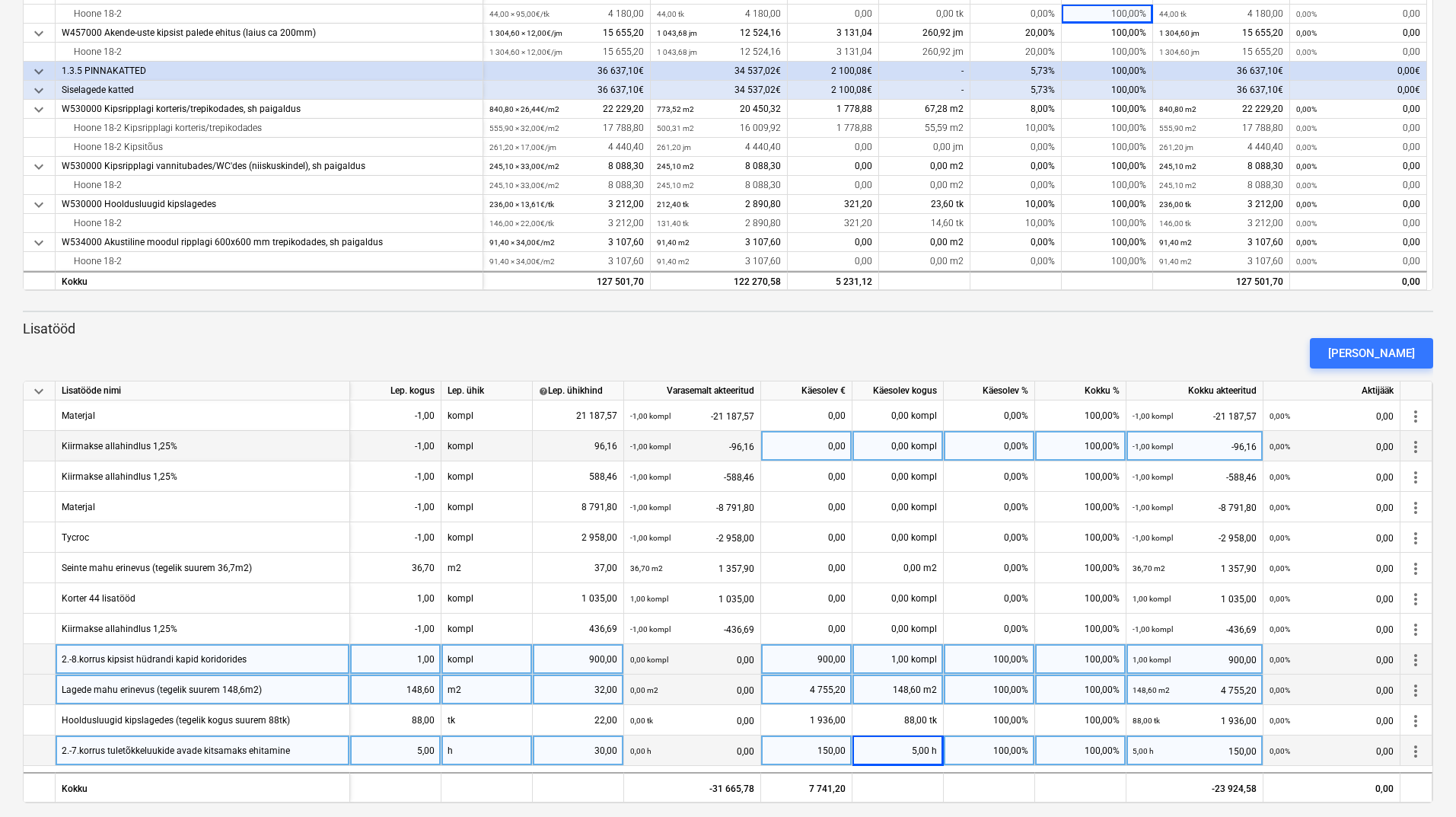
scroll to position [503, 0]
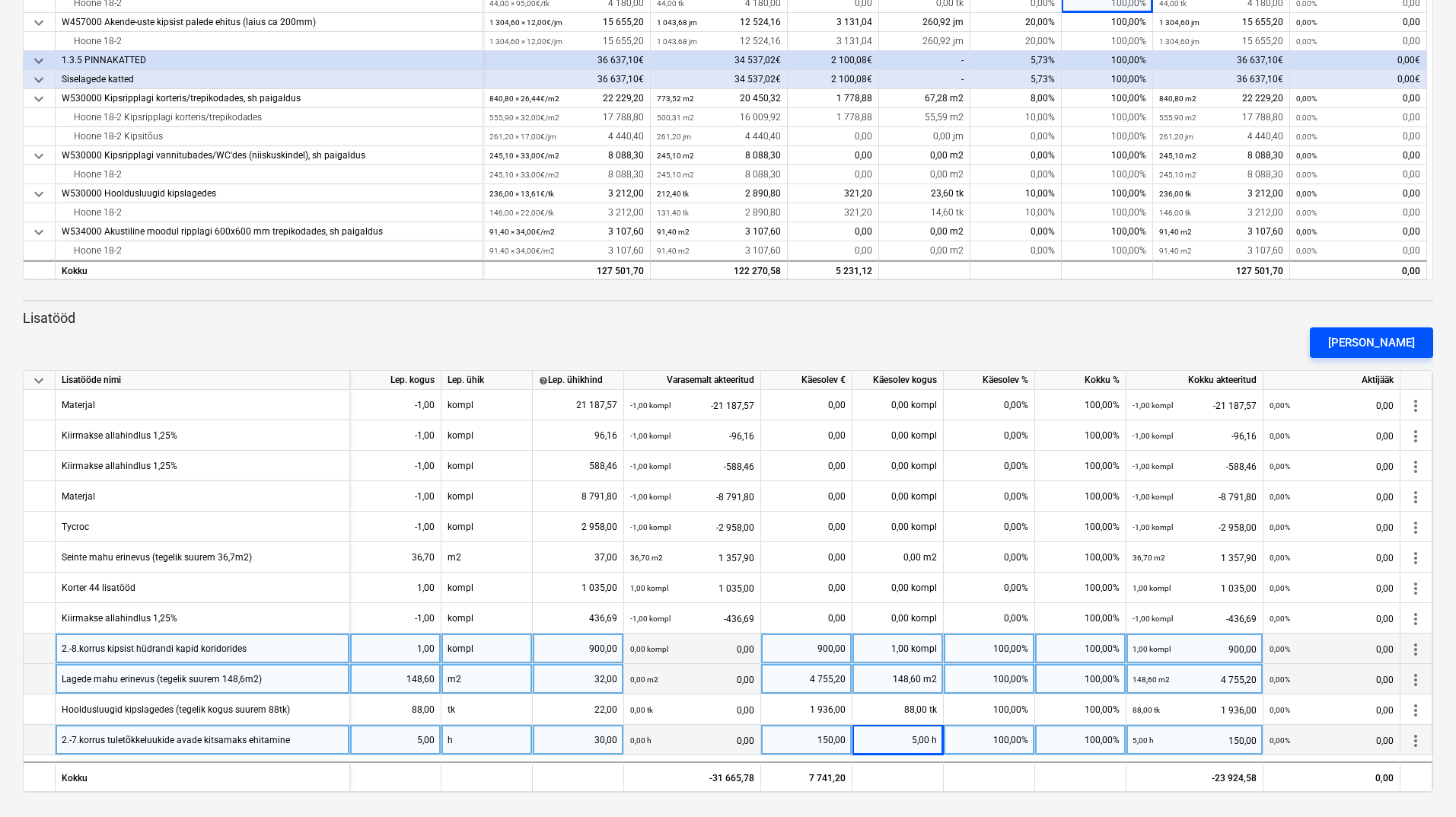
click at [1381, 335] on div "[PERSON_NAME]" at bounding box center [1371, 342] width 87 height 20
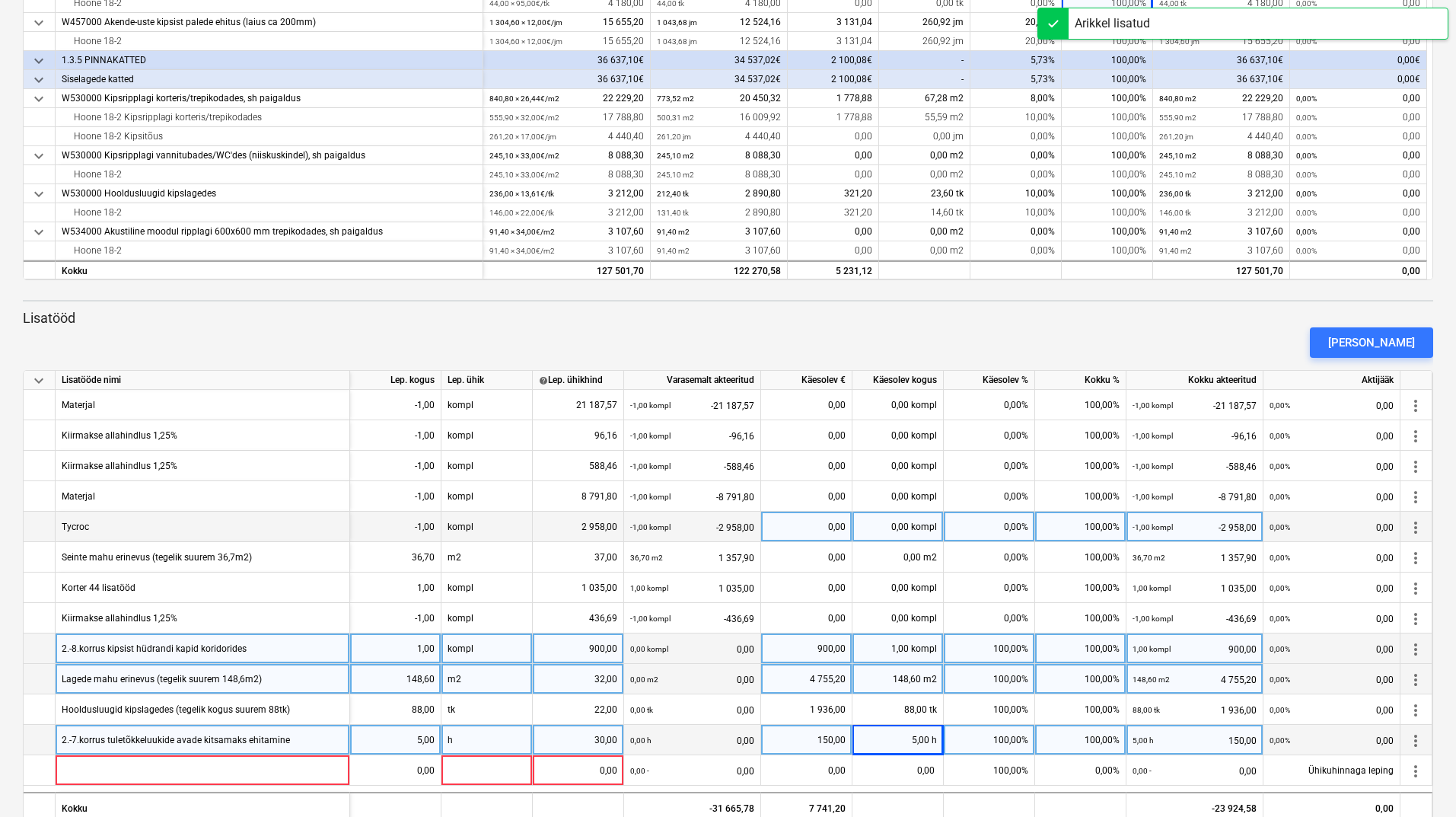
scroll to position [534, 0]
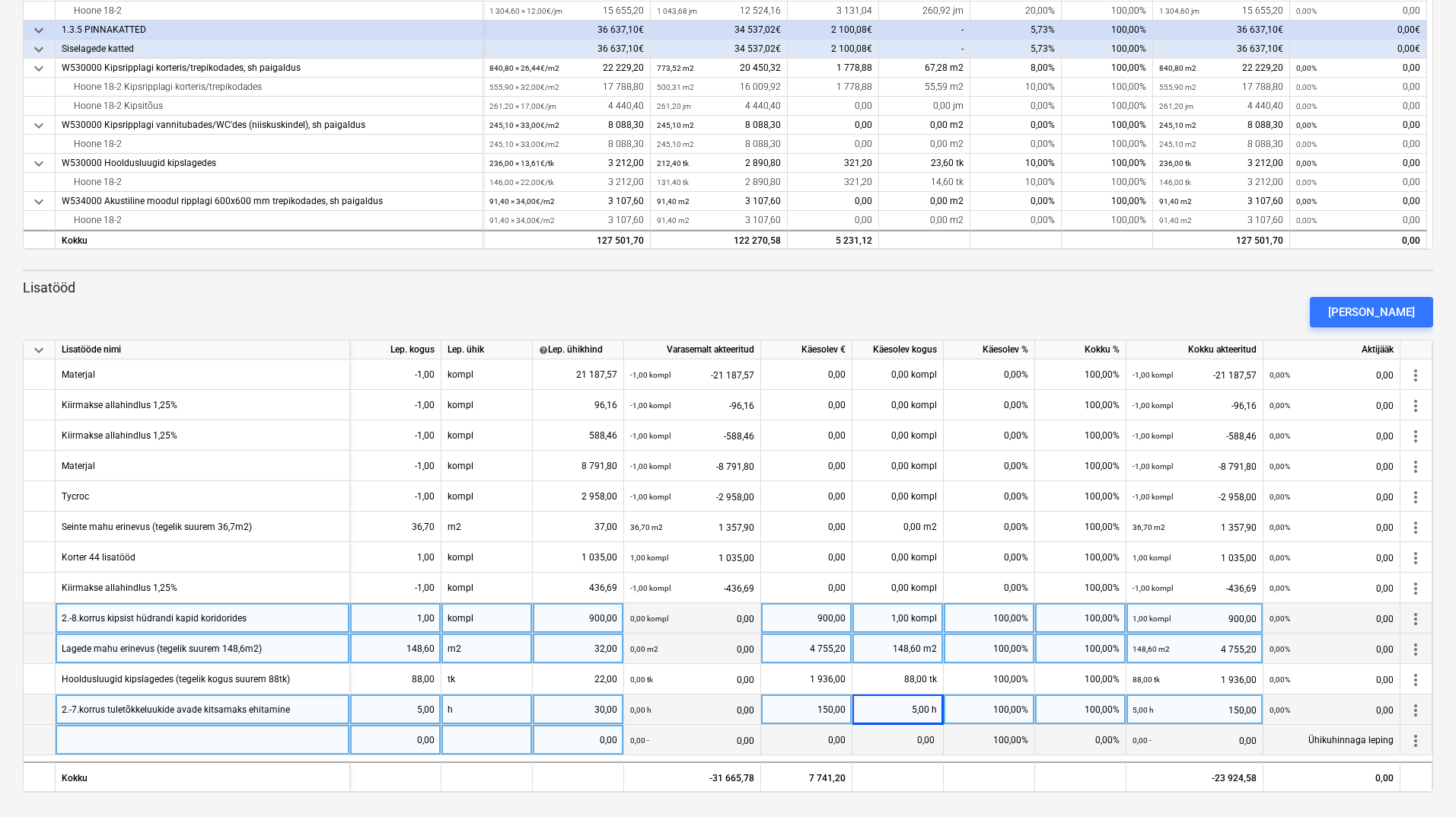
click at [189, 739] on div at bounding box center [202, 740] width 294 height 31
type input "Konteinerite korrastamine"
click at [402, 744] on div "0,00" at bounding box center [395, 740] width 78 height 31
type input "24"
click at [494, 736] on div at bounding box center [486, 740] width 91 height 31
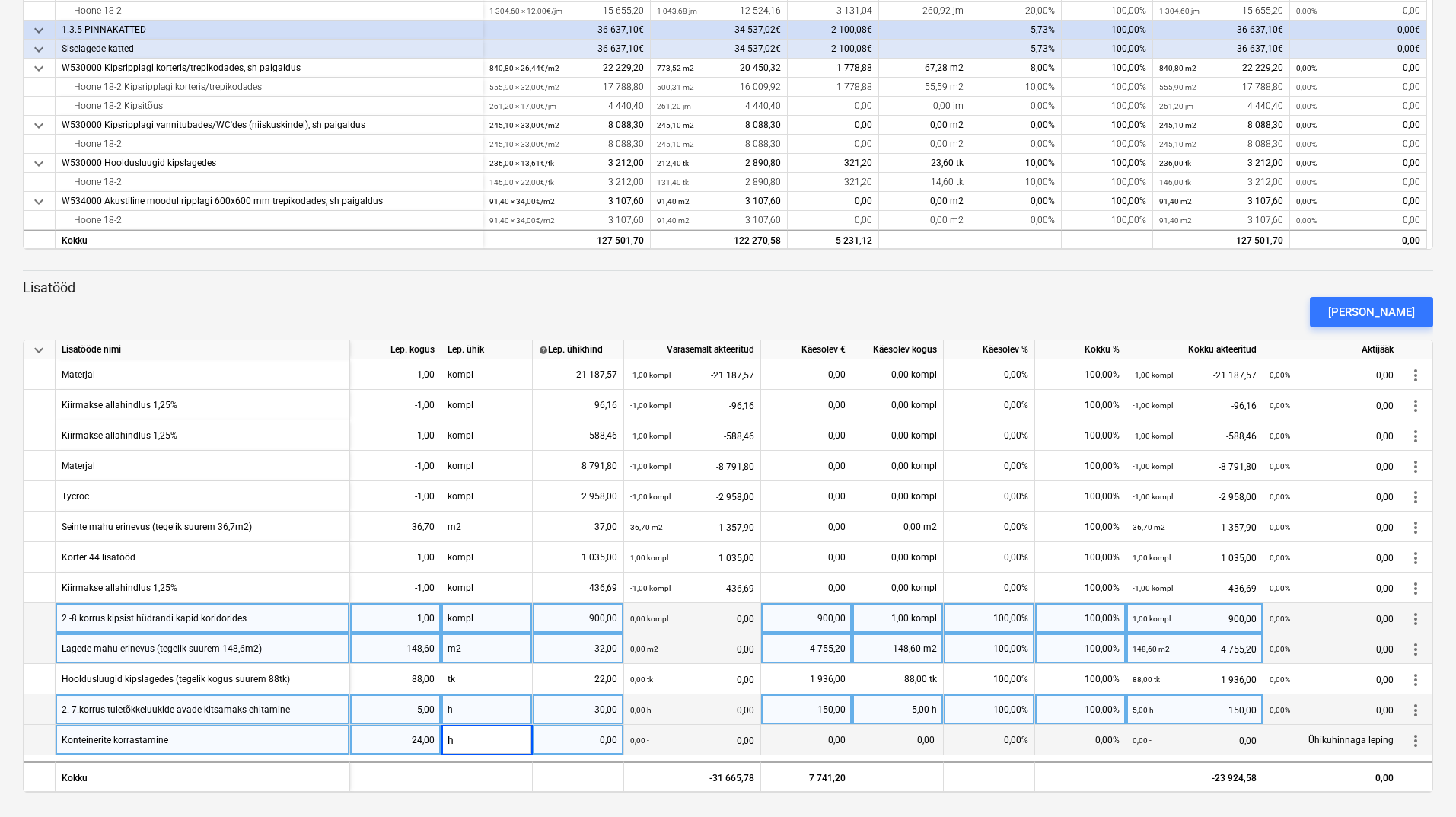
click at [587, 739] on div "0,00" at bounding box center [577, 740] width 78 height 31
type input "30"
click at [1009, 294] on div "[PERSON_NAME]" at bounding box center [728, 312] width 1422 height 43
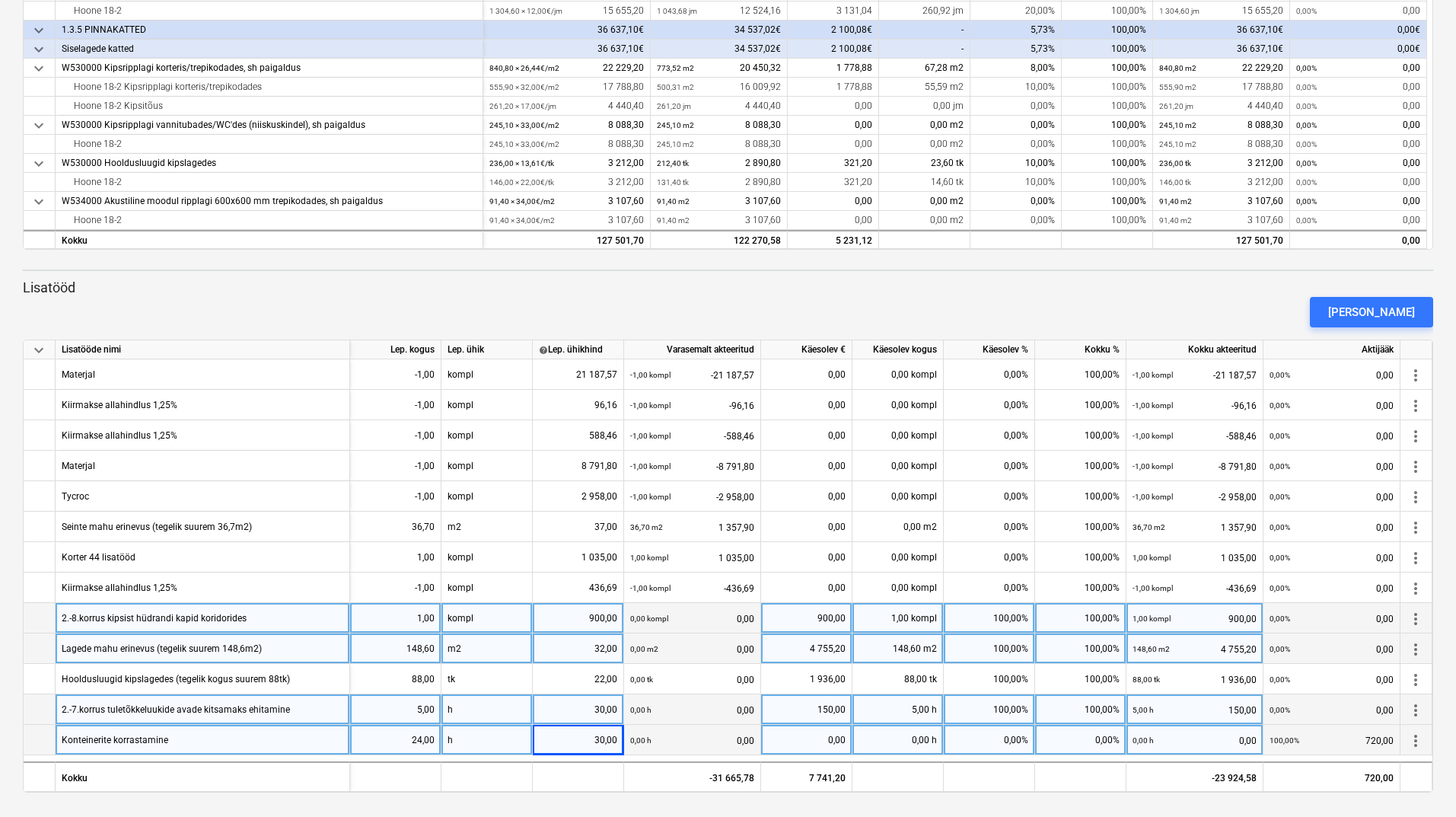
click at [896, 739] on div "0,00 h" at bounding box center [897, 740] width 91 height 31
type input "24"
click at [932, 299] on div "[PERSON_NAME]" at bounding box center [728, 312] width 1422 height 43
click at [1387, 306] on div "[PERSON_NAME]" at bounding box center [1371, 312] width 87 height 20
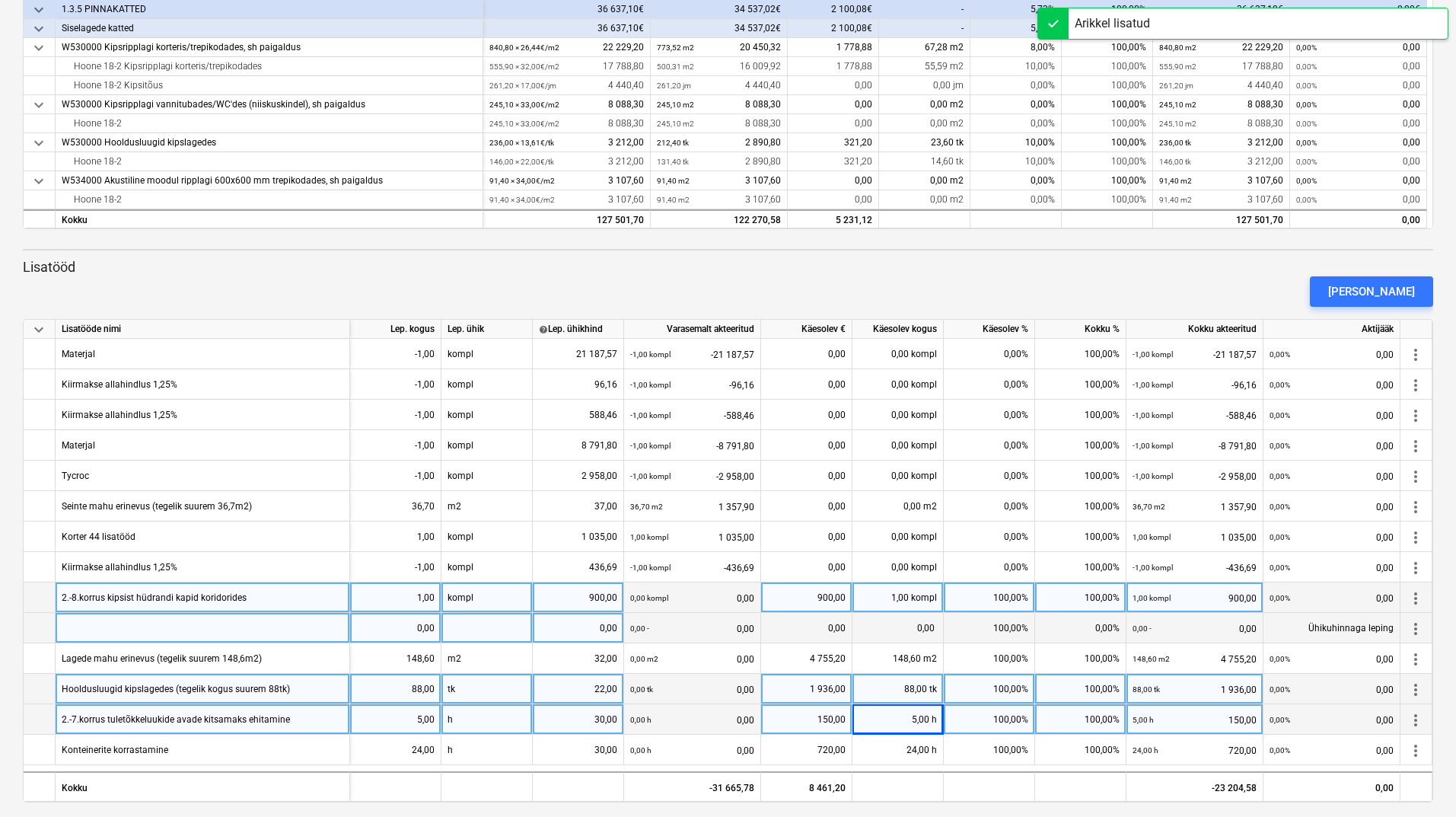
scroll to position [564, 0]
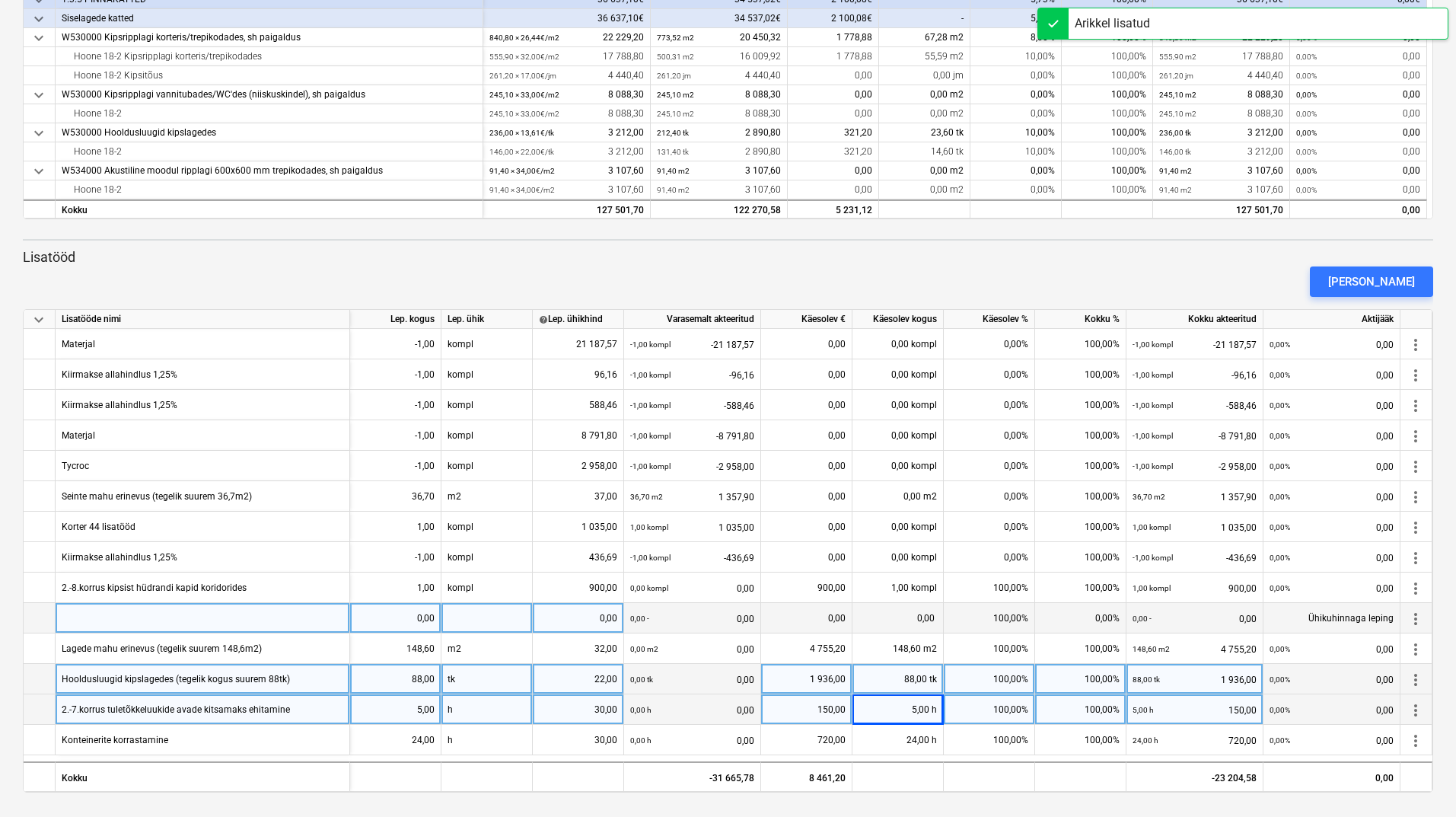
click at [144, 618] on div at bounding box center [202, 619] width 294 height 31
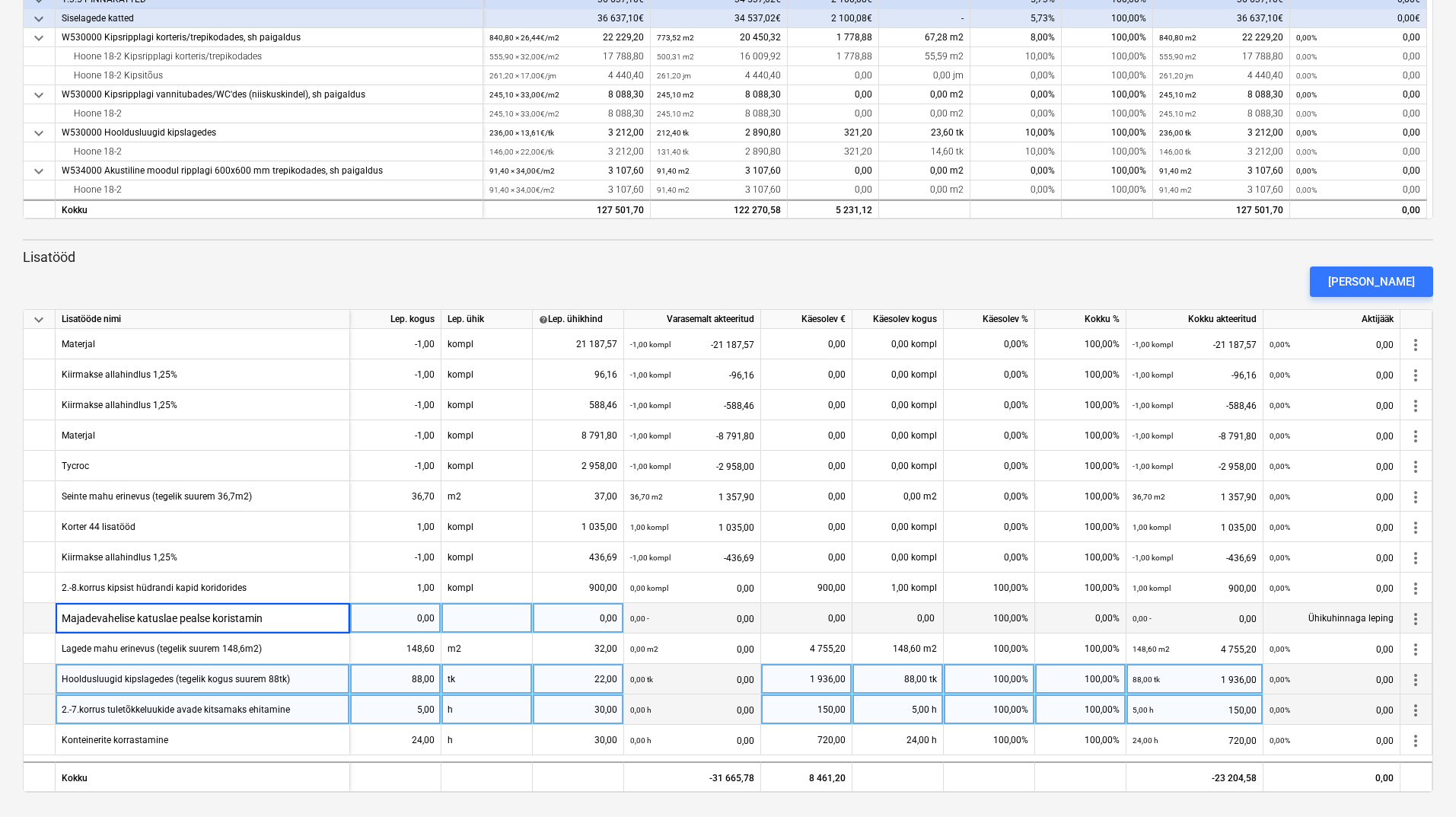
type input "Majadevahelise katuslae pealse koristamine"
click at [384, 614] on div "0,00" at bounding box center [395, 619] width 78 height 31
click at [163, 619] on div "Majadevahelise katuslae pealse koristamine" at bounding box center [152, 618] width 181 height 30
click at [189, 615] on input "Majadevahelise katuslae pealse koristamine" at bounding box center [202, 618] width 293 height 30
click at [179, 617] on input "Majadevahelise katuslae pealse koristamine" at bounding box center [202, 618] width 293 height 30
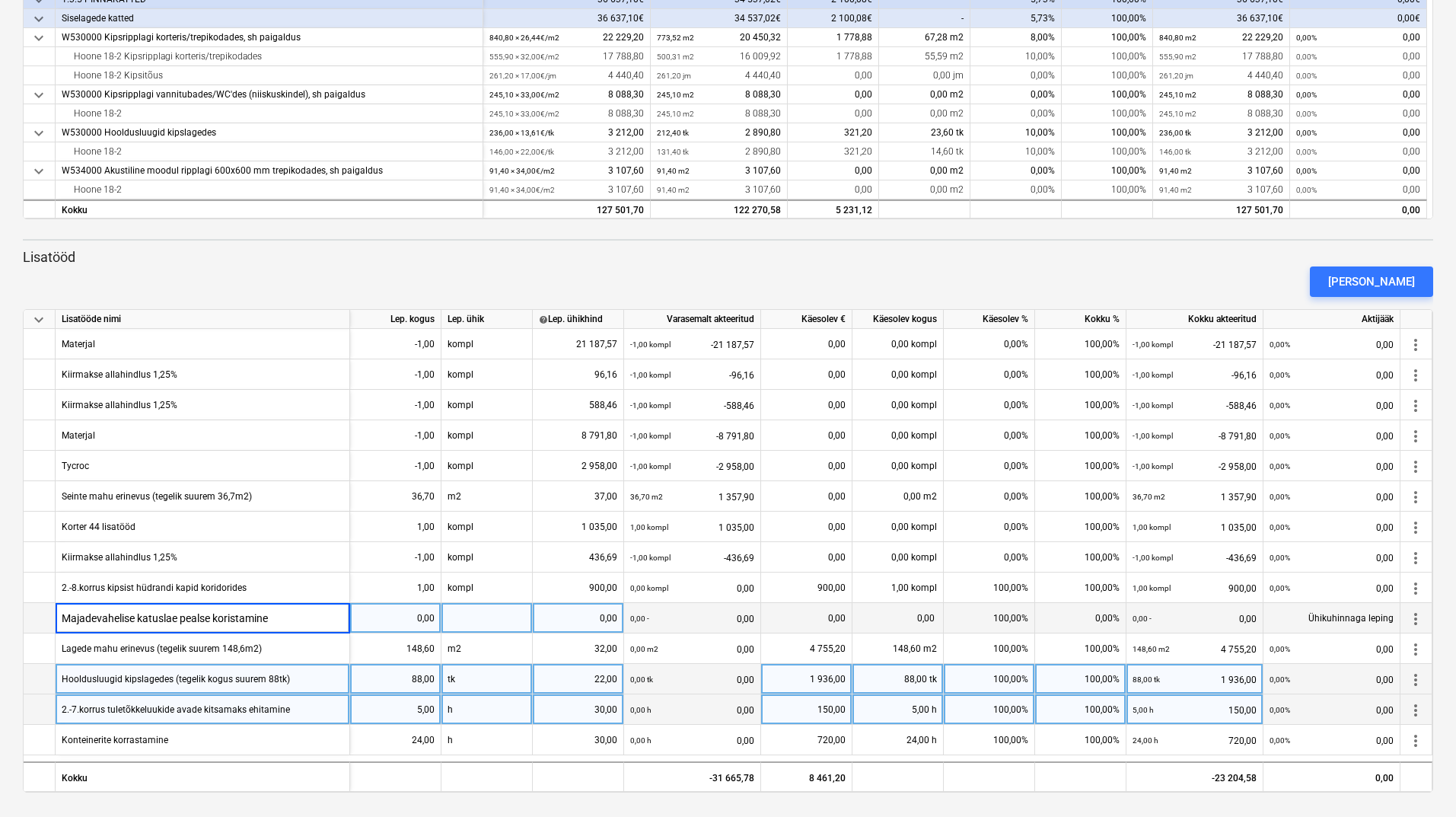
click at [181, 619] on input "Majadevahelise katuslae pealse koristamine" at bounding box center [202, 618] width 293 height 30
type input "Majadevahelise katusepealse koristamine"
click at [290, 619] on input "Majadevahelise katusepealse koristamine" at bounding box center [202, 618] width 293 height 30
click at [407, 614] on div "0,00" at bounding box center [395, 619] width 78 height 31
click at [481, 611] on div at bounding box center [486, 619] width 91 height 31
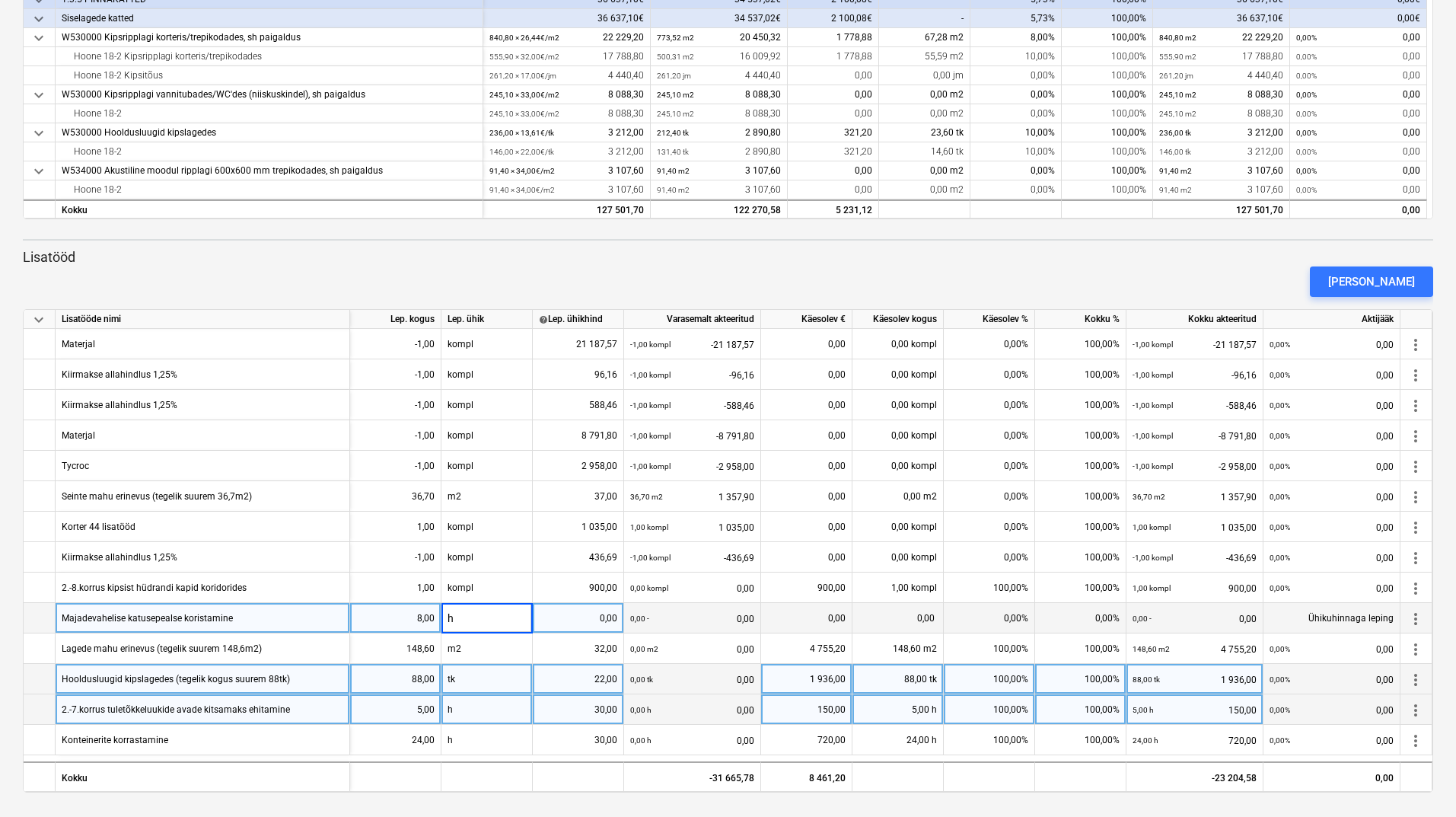
click at [573, 617] on div "0,00" at bounding box center [577, 619] width 78 height 31
type input "30"
click at [1034, 273] on div "[PERSON_NAME]" at bounding box center [728, 281] width 1422 height 43
click at [913, 618] on div "0,00 h" at bounding box center [897, 619] width 91 height 31
click at [959, 281] on div "[PERSON_NAME]" at bounding box center [728, 281] width 1422 height 43
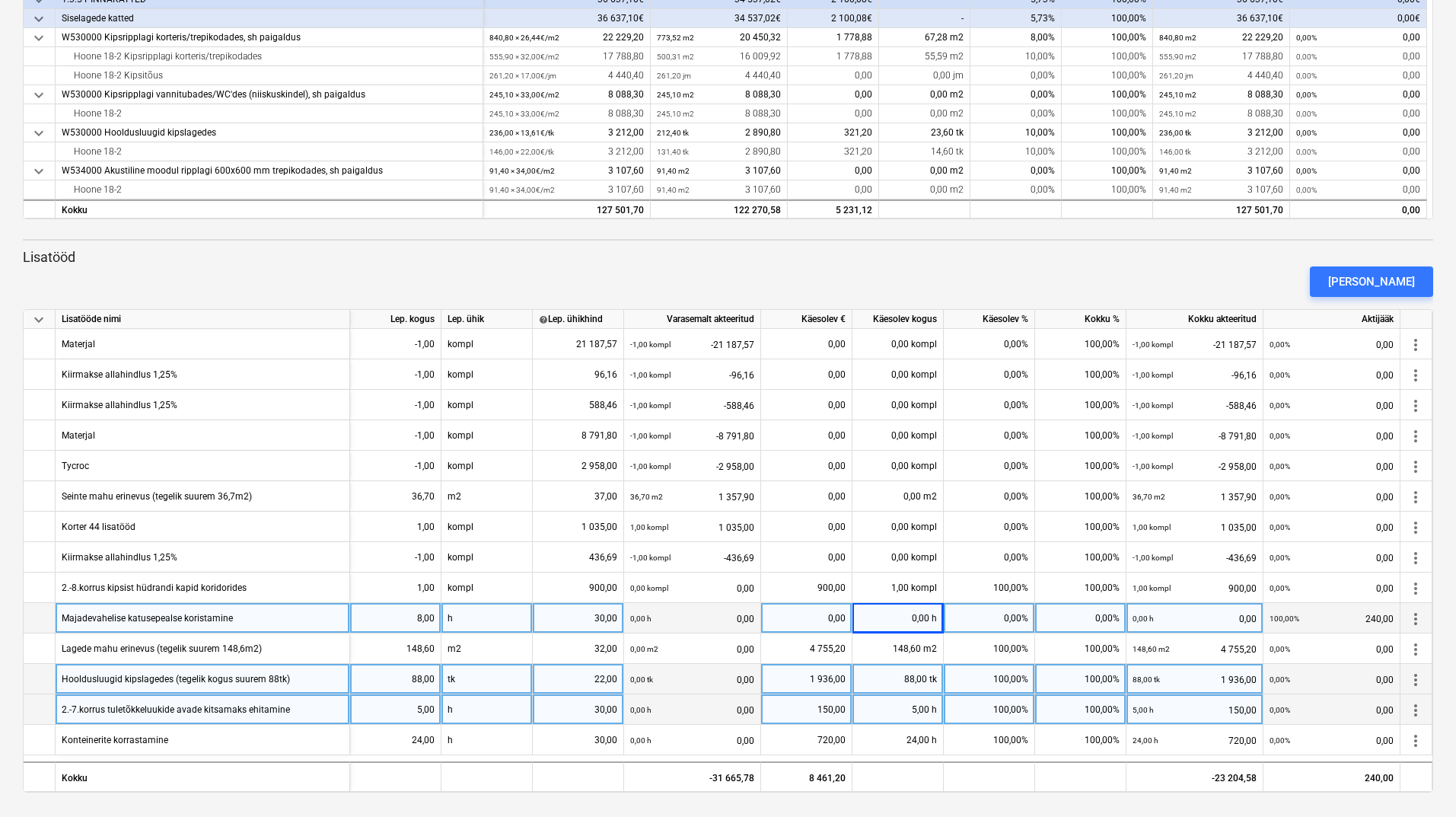
click at [907, 617] on div "0,00 h" at bounding box center [897, 619] width 91 height 31
type input "8"
click at [949, 281] on div "[PERSON_NAME]" at bounding box center [728, 281] width 1422 height 43
click at [421, 707] on div "5,00" at bounding box center [395, 710] width 78 height 31
type input "7"
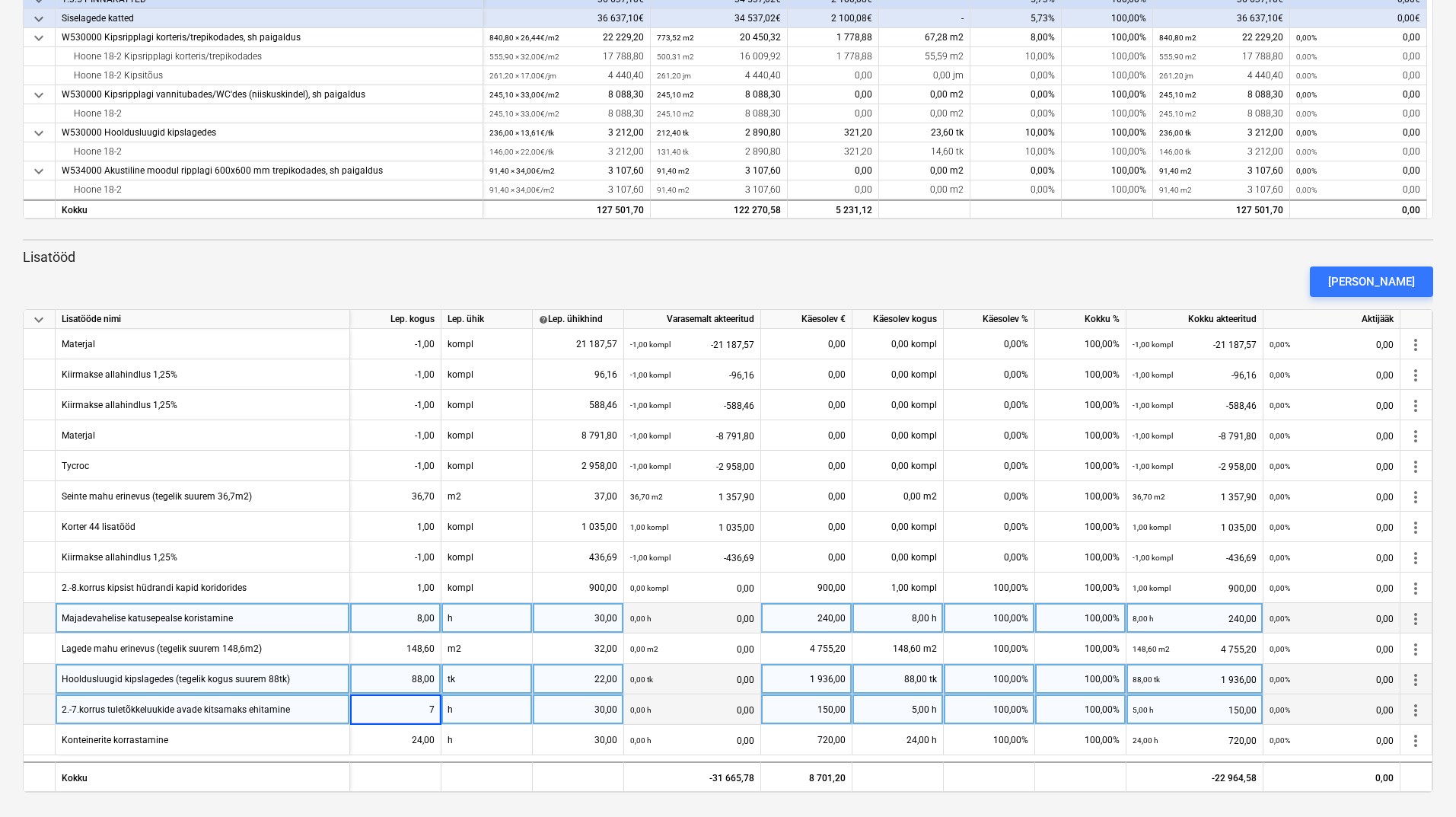
click at [917, 708] on div "5,00 h" at bounding box center [897, 710] width 91 height 31
type input "7"
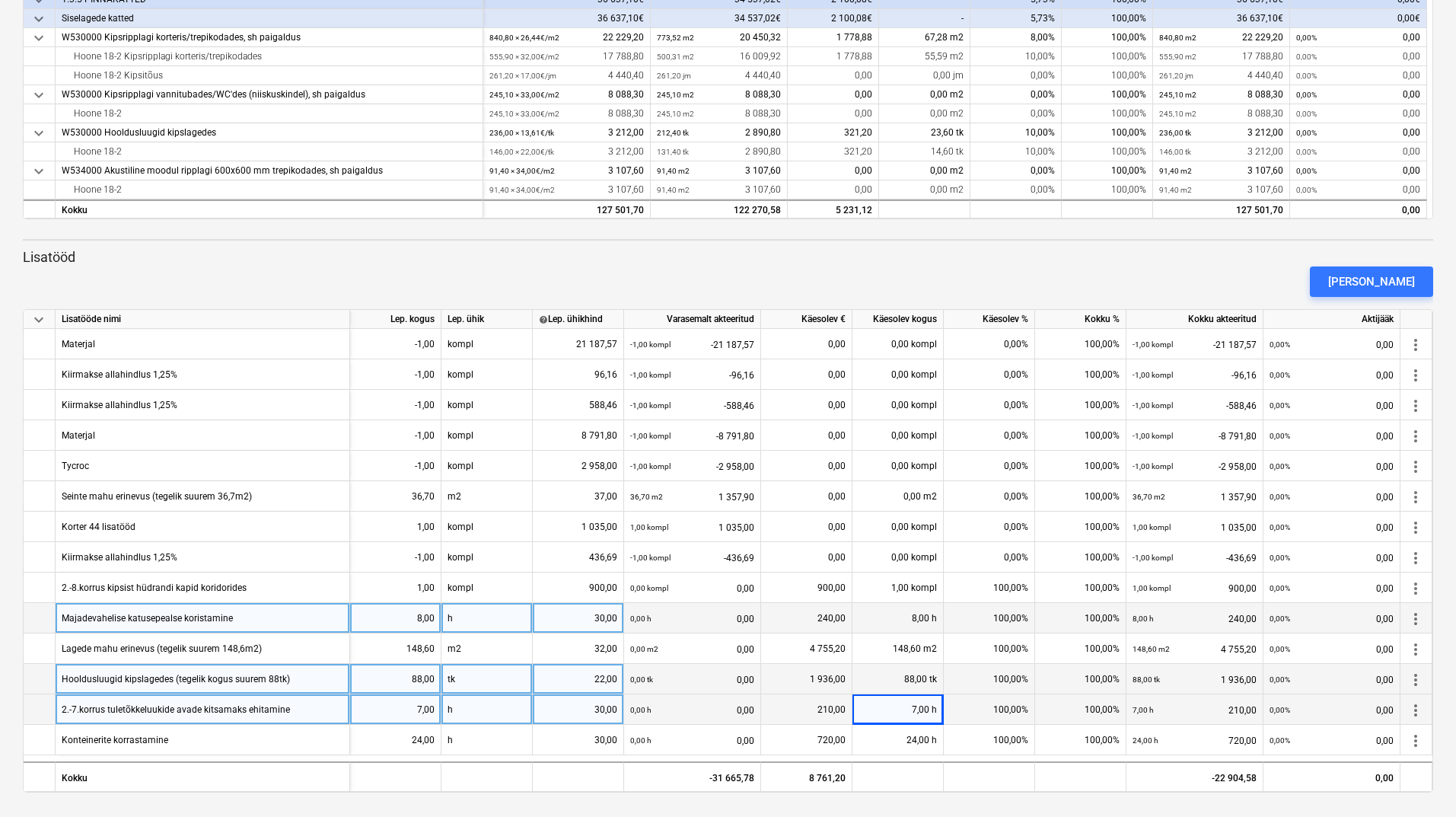
click at [916, 266] on div "[PERSON_NAME]" at bounding box center [728, 281] width 1422 height 43
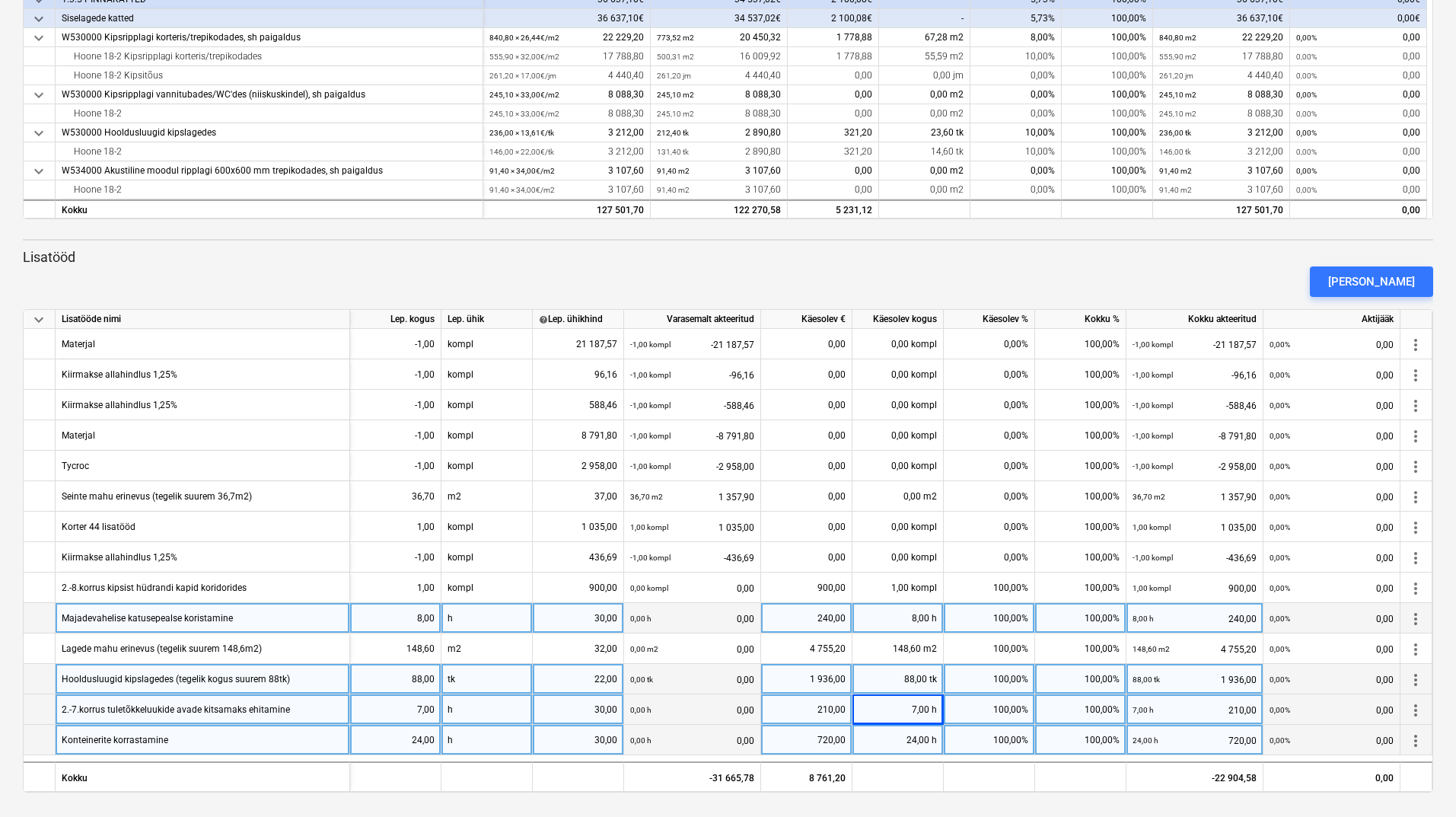
click at [417, 740] on div "24,00" at bounding box center [395, 740] width 78 height 31
type input "27"
click at [954, 273] on div "[PERSON_NAME]" at bounding box center [728, 281] width 1422 height 43
click at [899, 740] on div "24,00 h" at bounding box center [897, 740] width 91 height 31
type input "27"
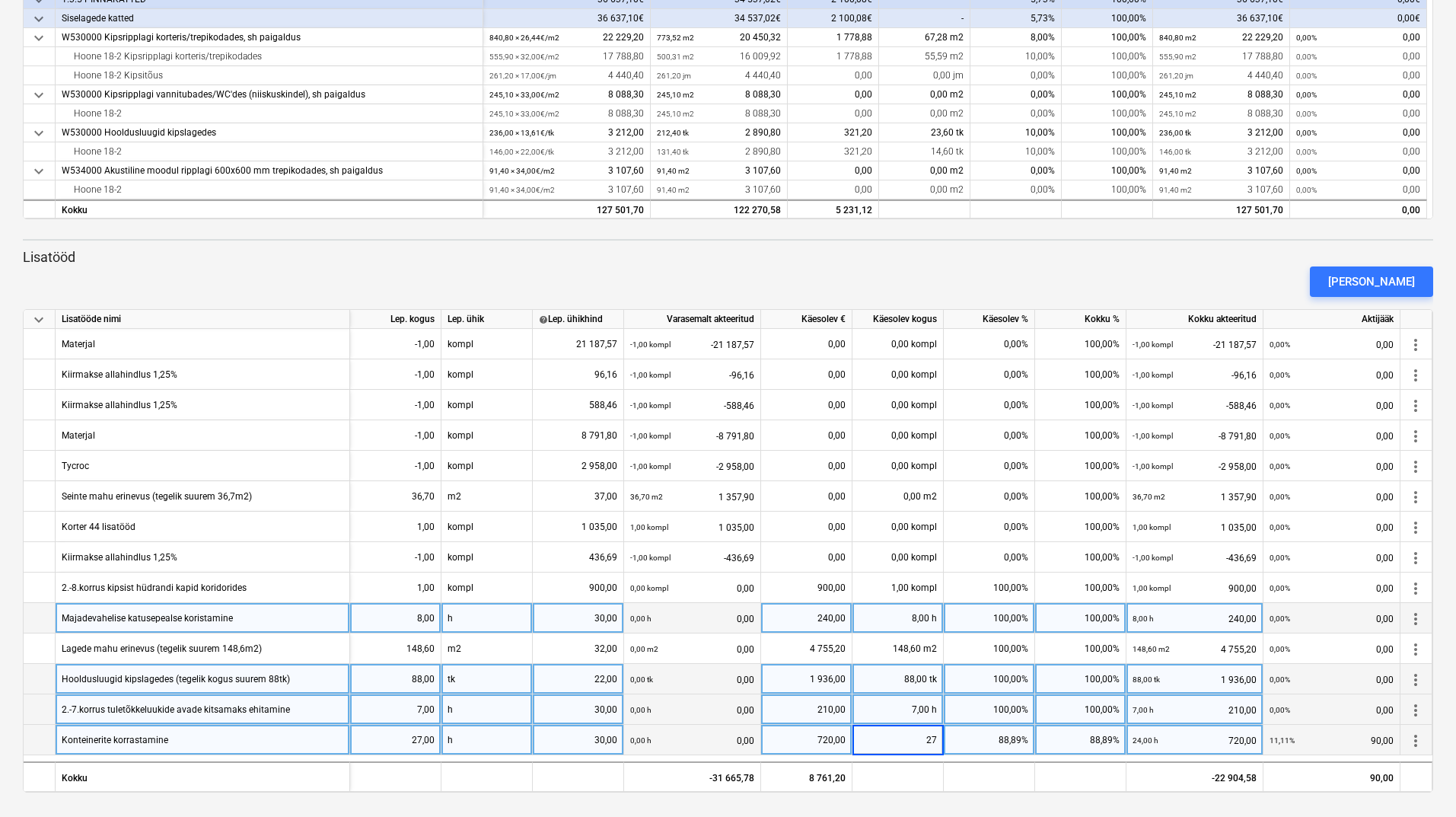
click at [970, 288] on div "[PERSON_NAME]" at bounding box center [728, 281] width 1422 height 43
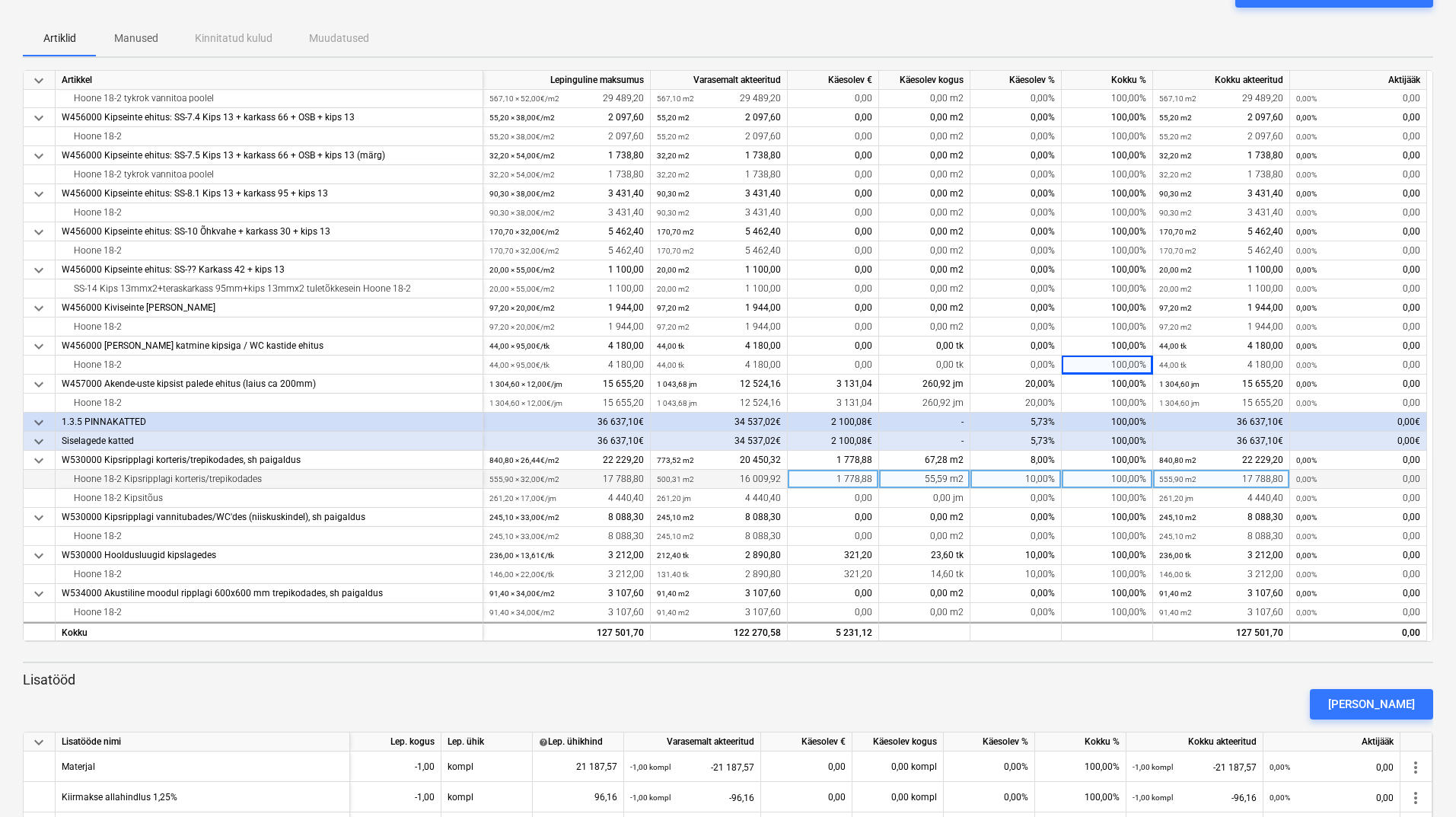
scroll to position [0, 0]
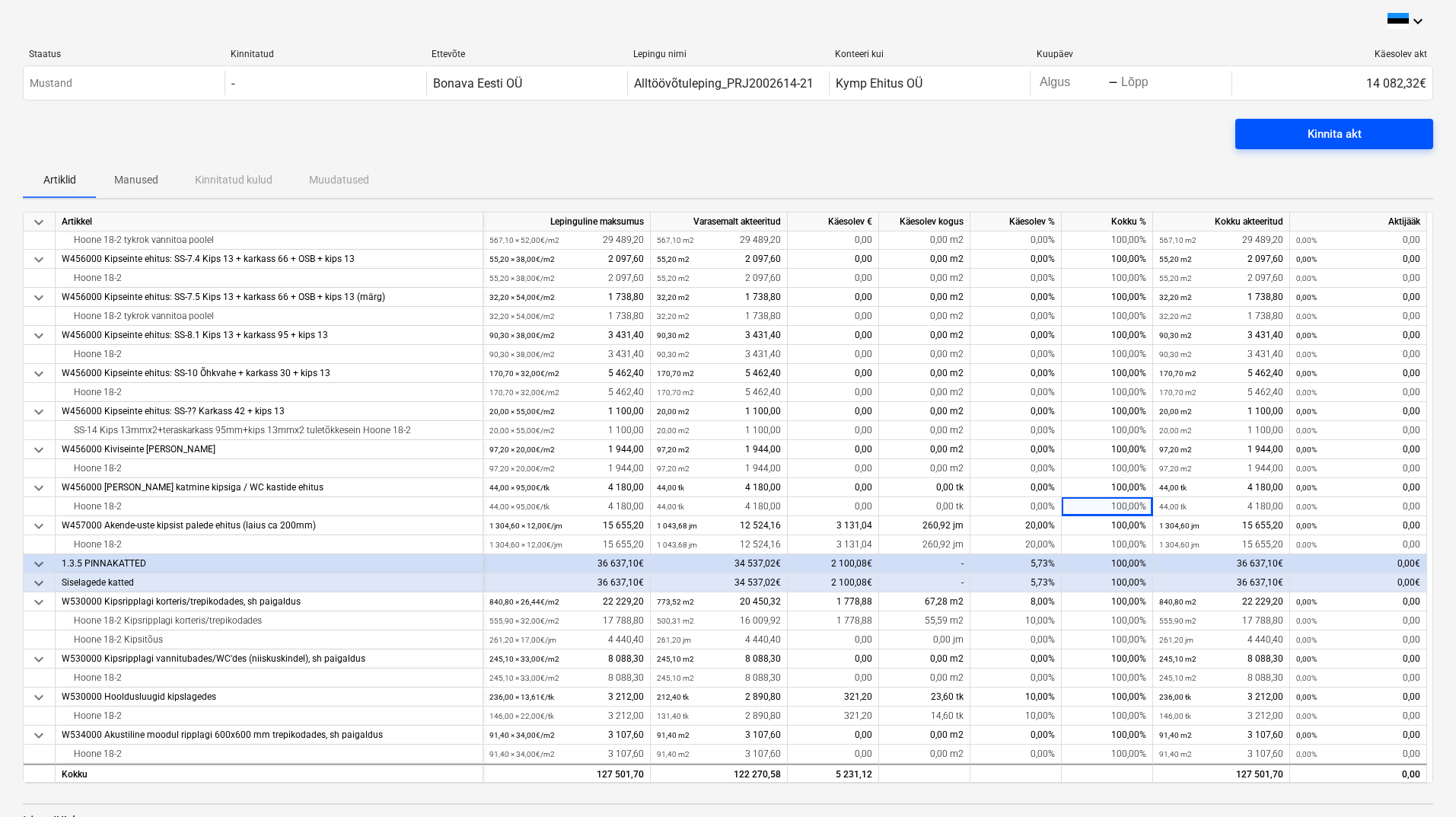
click at [1334, 129] on div "Kinnita akt" at bounding box center [1334, 134] width 54 height 20
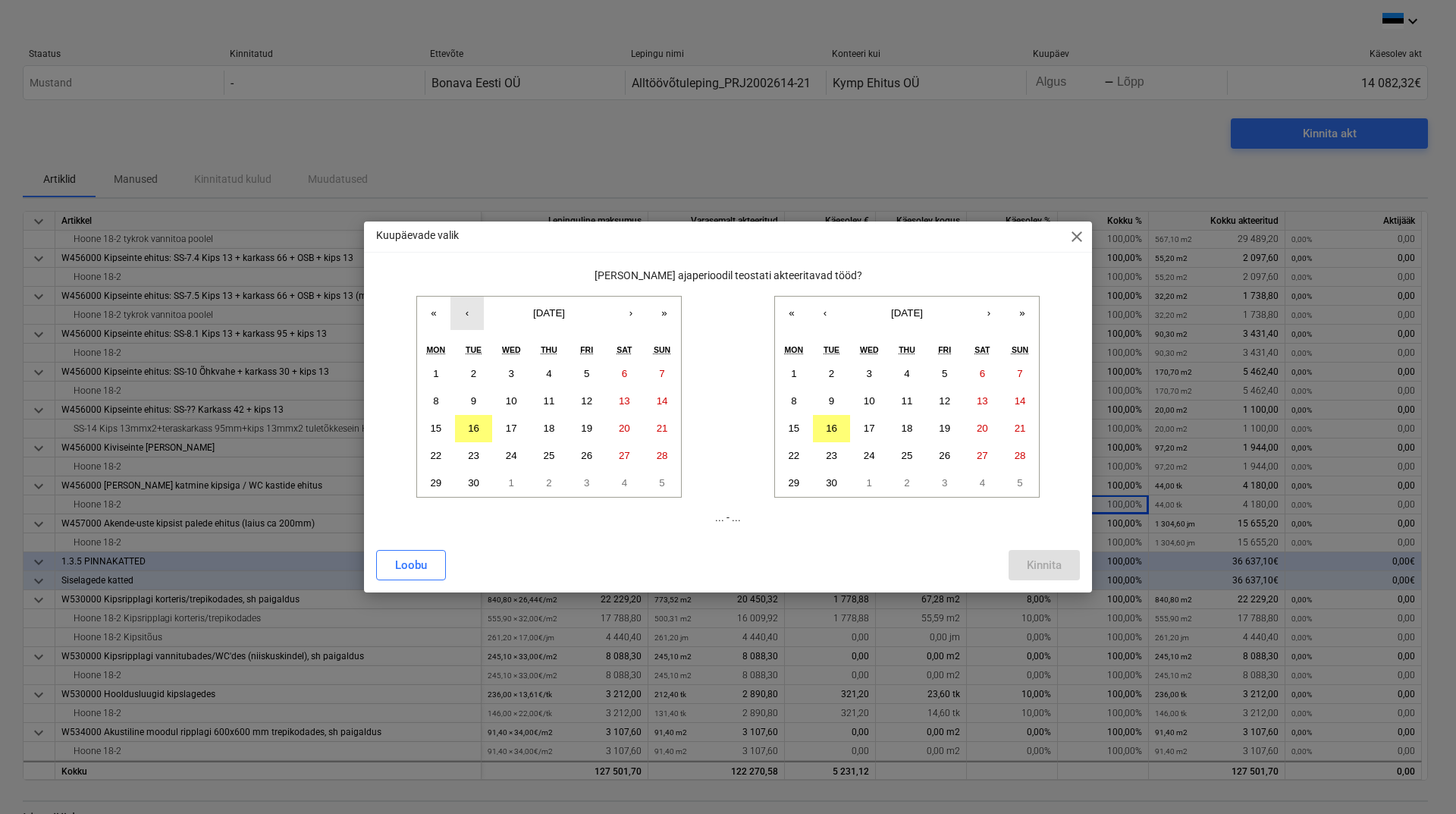
click at [466, 309] on button "‹" at bounding box center [468, 313] width 34 height 34
click at [434, 452] on abbr "18" at bounding box center [436, 456] width 11 height 11
click at [832, 425] on abbr "16" at bounding box center [832, 428] width 11 height 11
click at [1041, 564] on div "Kinnita" at bounding box center [1044, 565] width 35 height 20
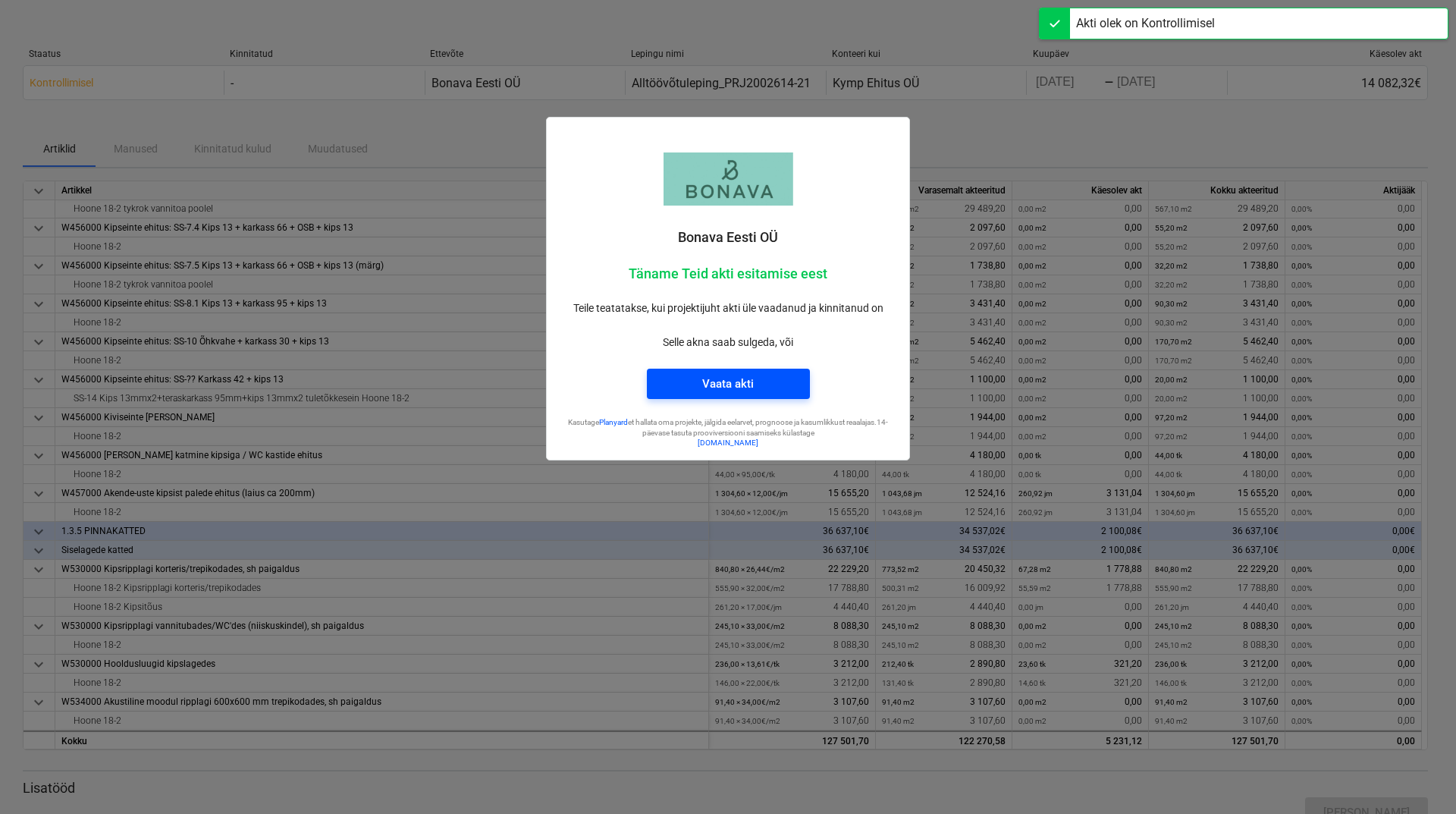
click at [758, 385] on span "Vaata akti" at bounding box center [729, 383] width 127 height 20
